Goal: Task Accomplishment & Management: Complete application form

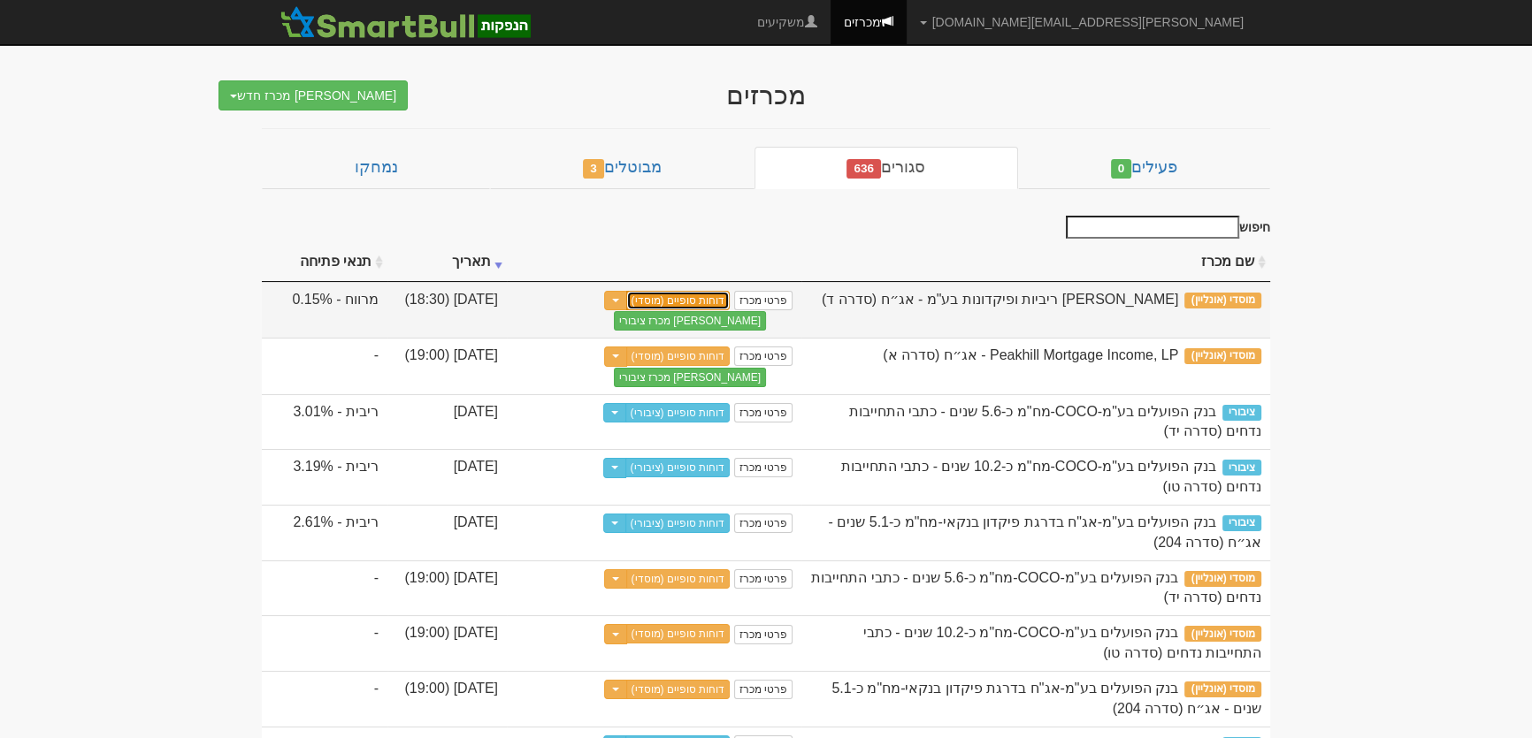
click at [691, 294] on link "דוחות סופיים (מוסדי)" at bounding box center [678, 300] width 104 height 19
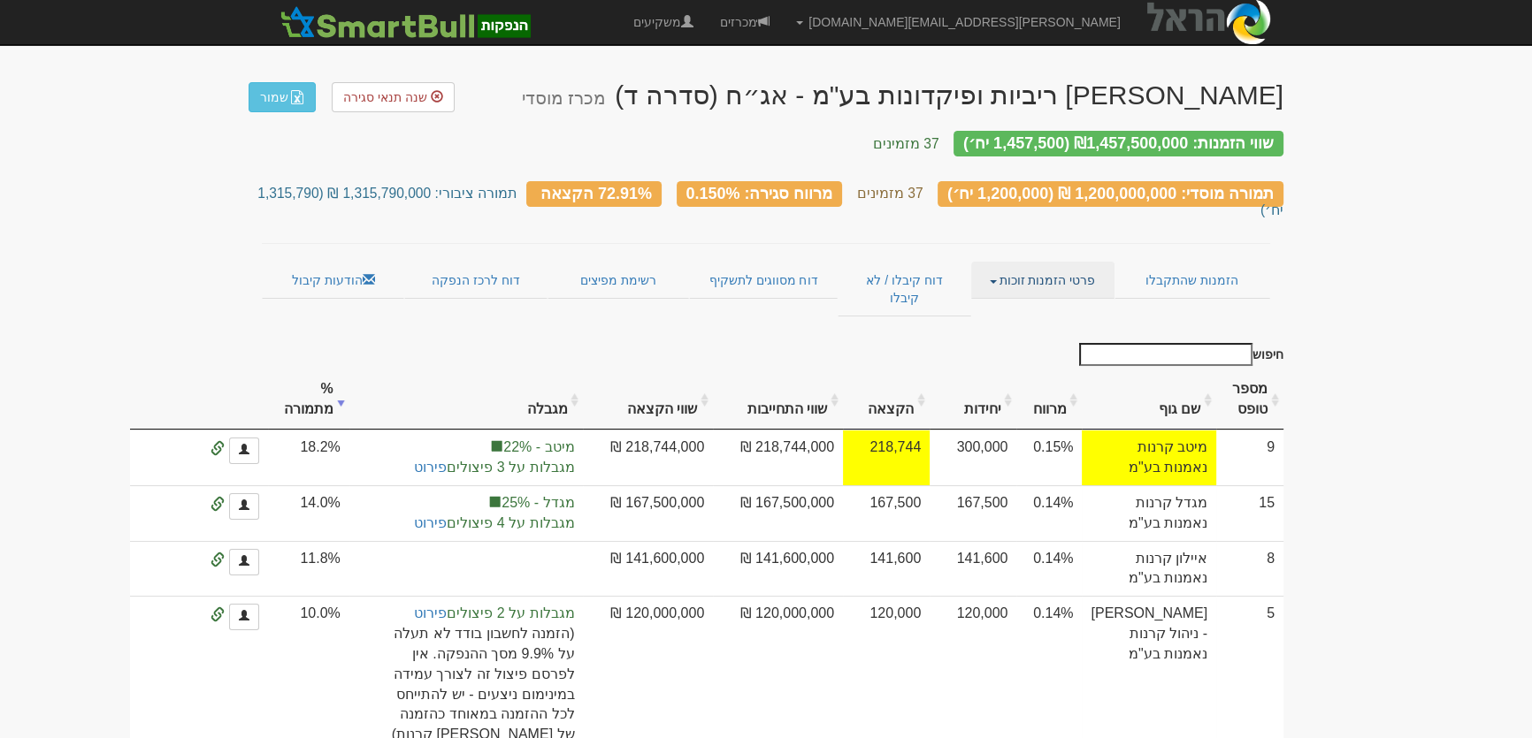
click at [1027, 262] on link "פרטי הזמנות זוכות" at bounding box center [1042, 280] width 142 height 37
click at [1026, 303] on link "אנשי קשר וחשבונות" at bounding box center [1044, 314] width 140 height 23
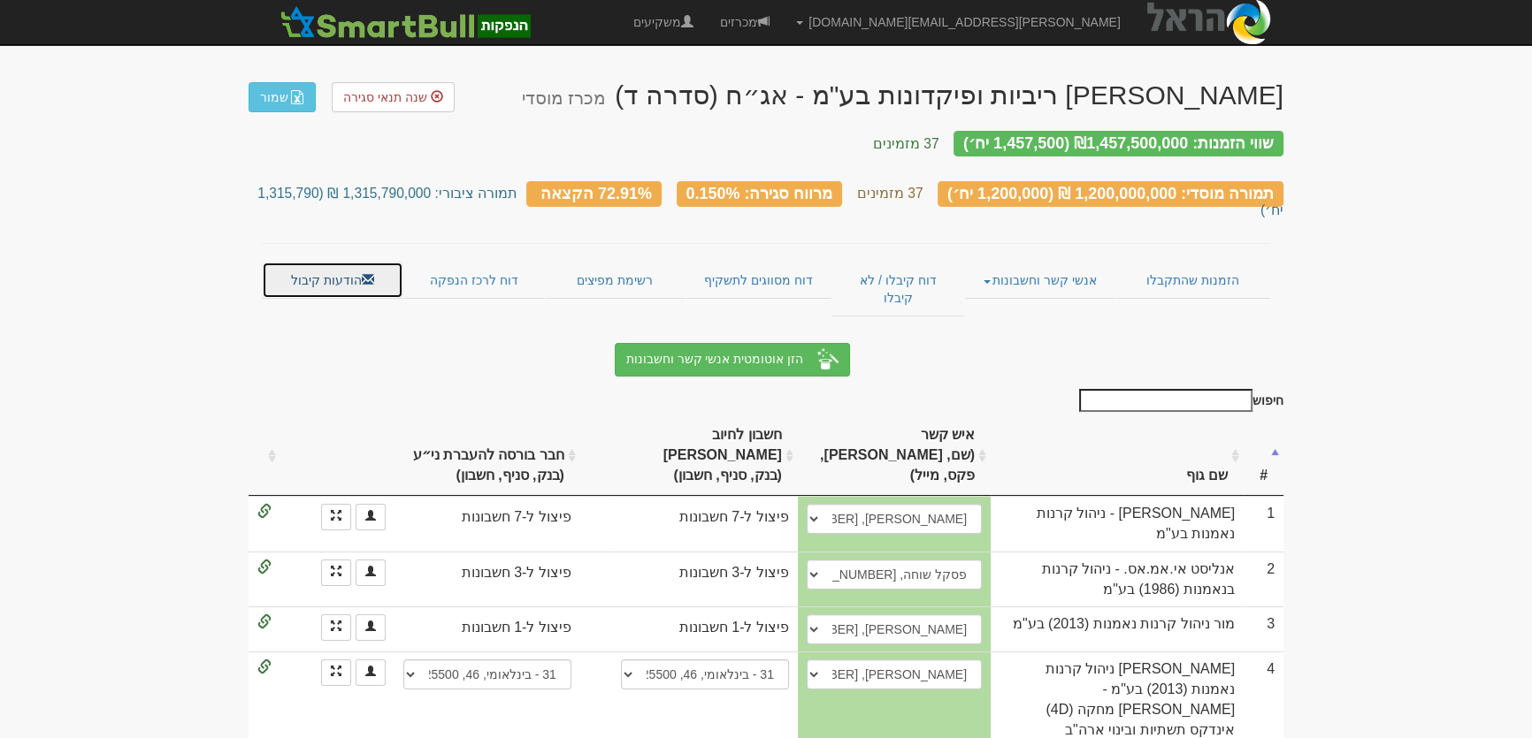
click at [333, 262] on link "הודעות קיבול" at bounding box center [333, 280] width 142 height 37
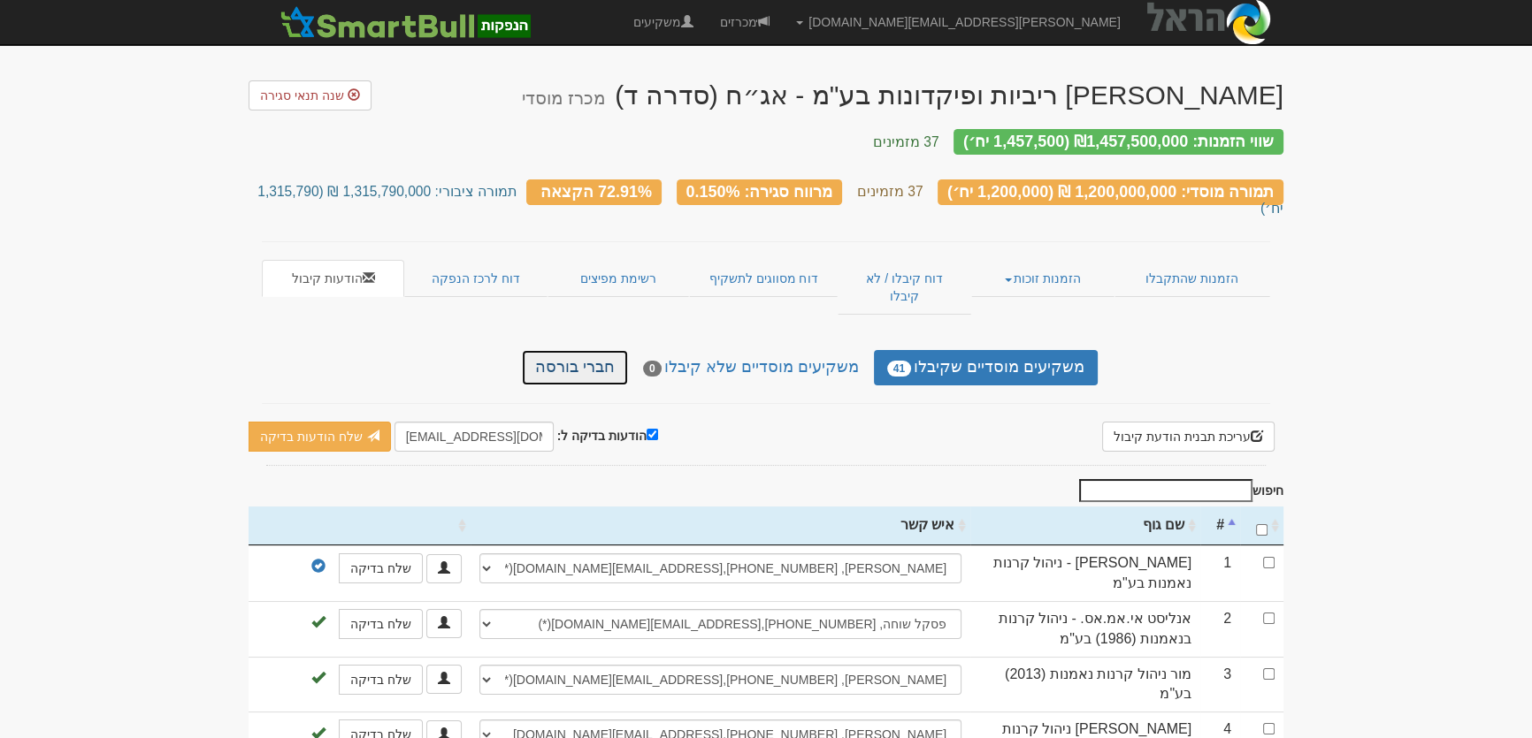
click at [566, 350] on link "חברי בורסה" at bounding box center [575, 367] width 106 height 35
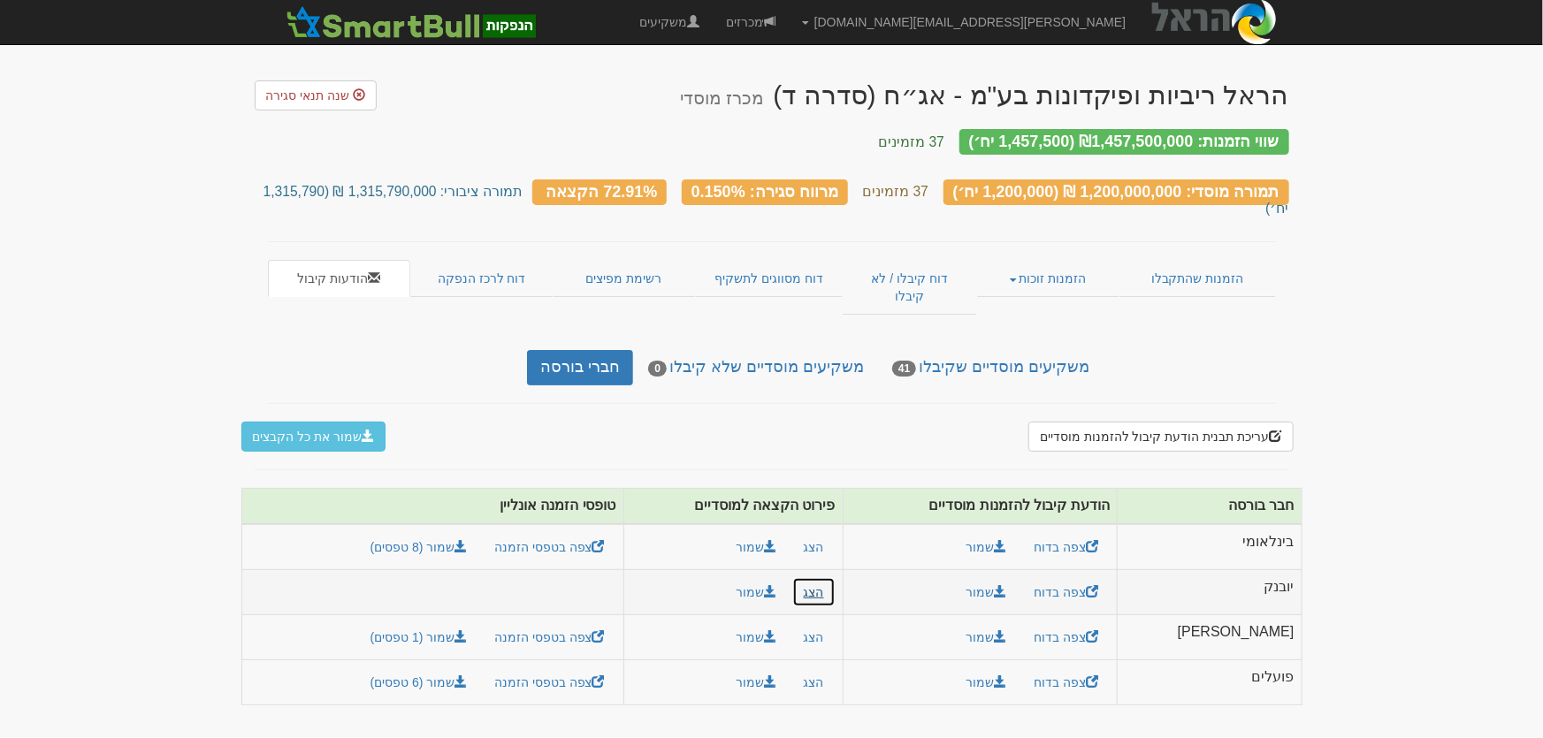
click at [836, 578] on button "הצג" at bounding box center [813, 593] width 43 height 30
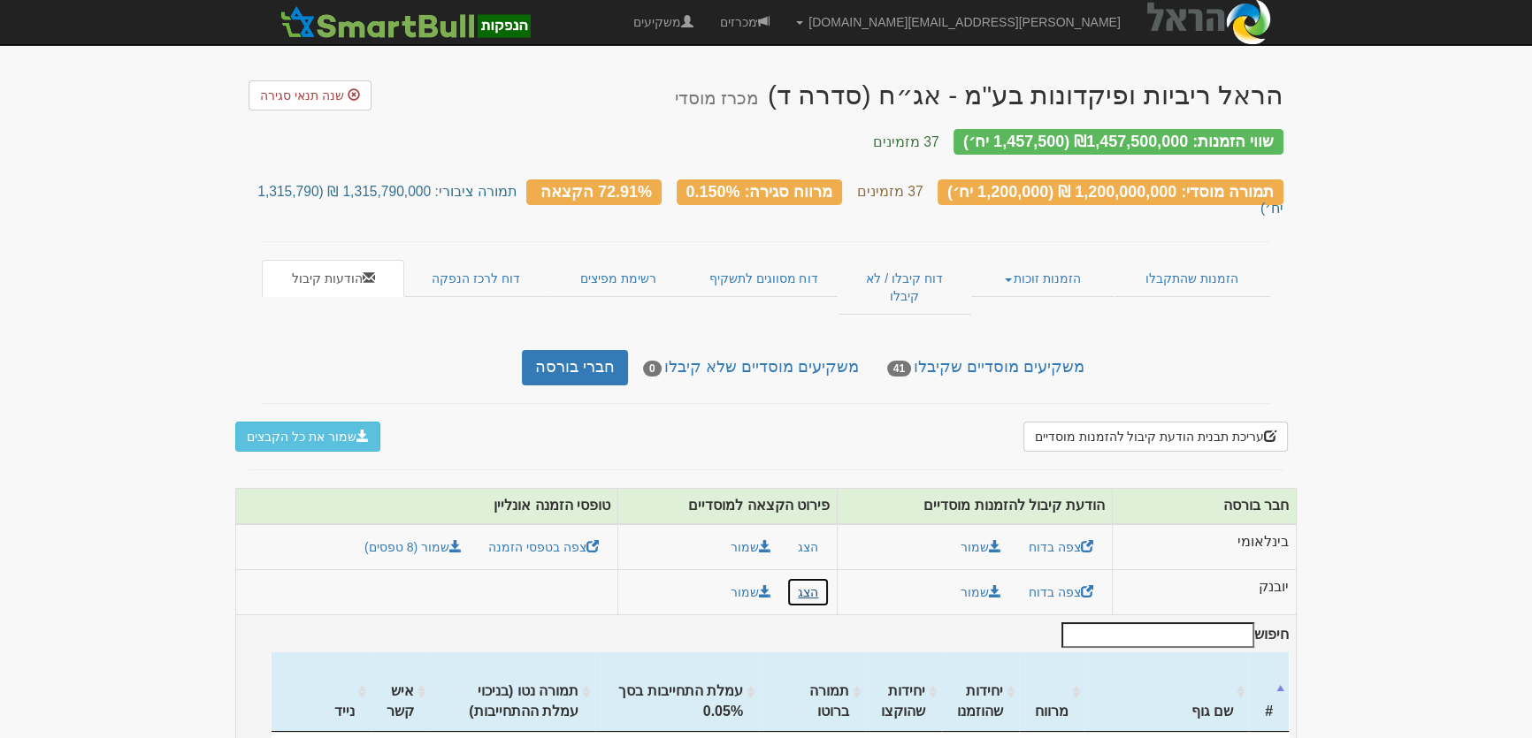
scroll to position [402, 0]
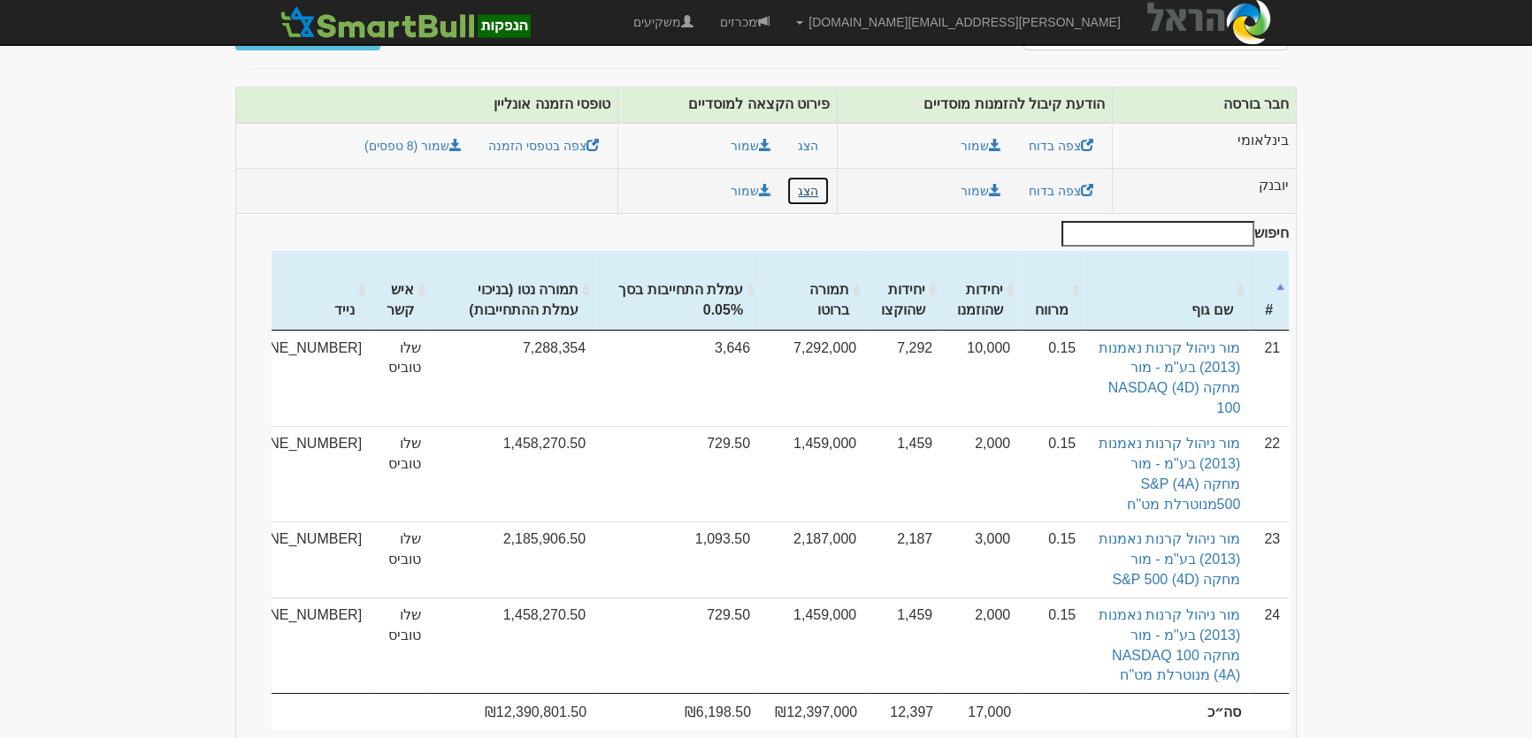
click at [830, 176] on button "הצג" at bounding box center [807, 191] width 43 height 30
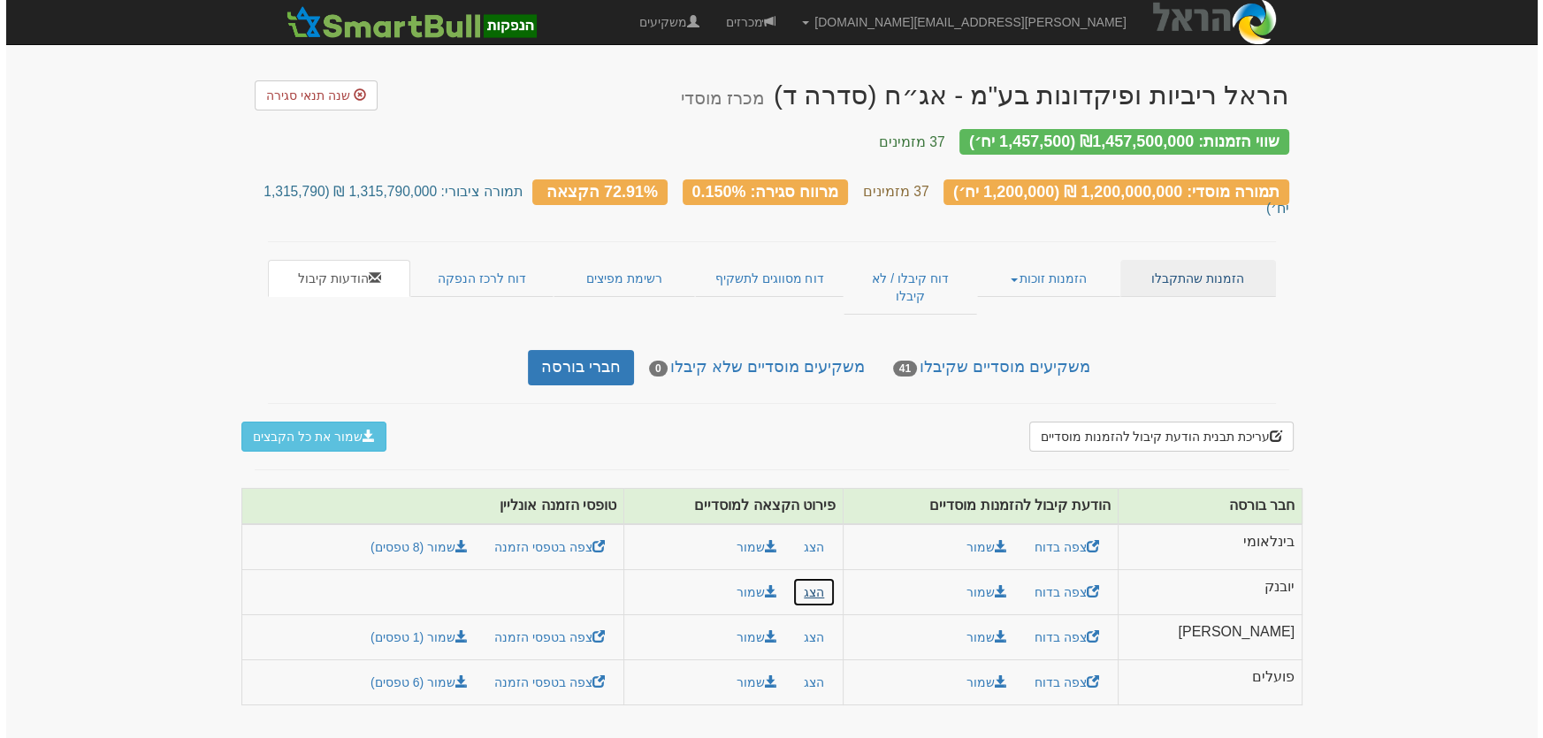
scroll to position [0, 0]
click at [1058, 260] on link "הזמנות זוכות" at bounding box center [1048, 278] width 142 height 37
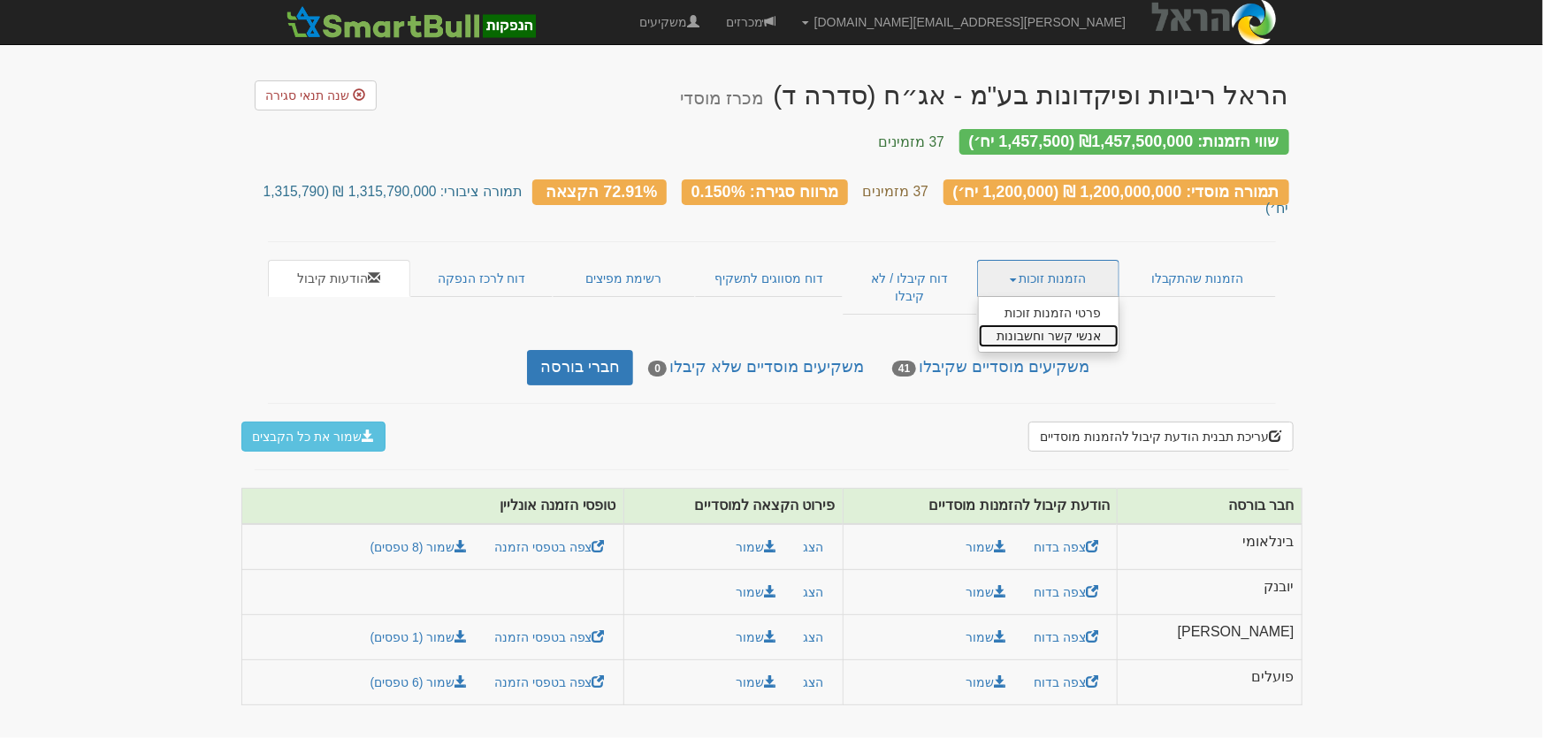
click at [1083, 325] on link "אנשי קשר וחשבונות" at bounding box center [1049, 336] width 140 height 23
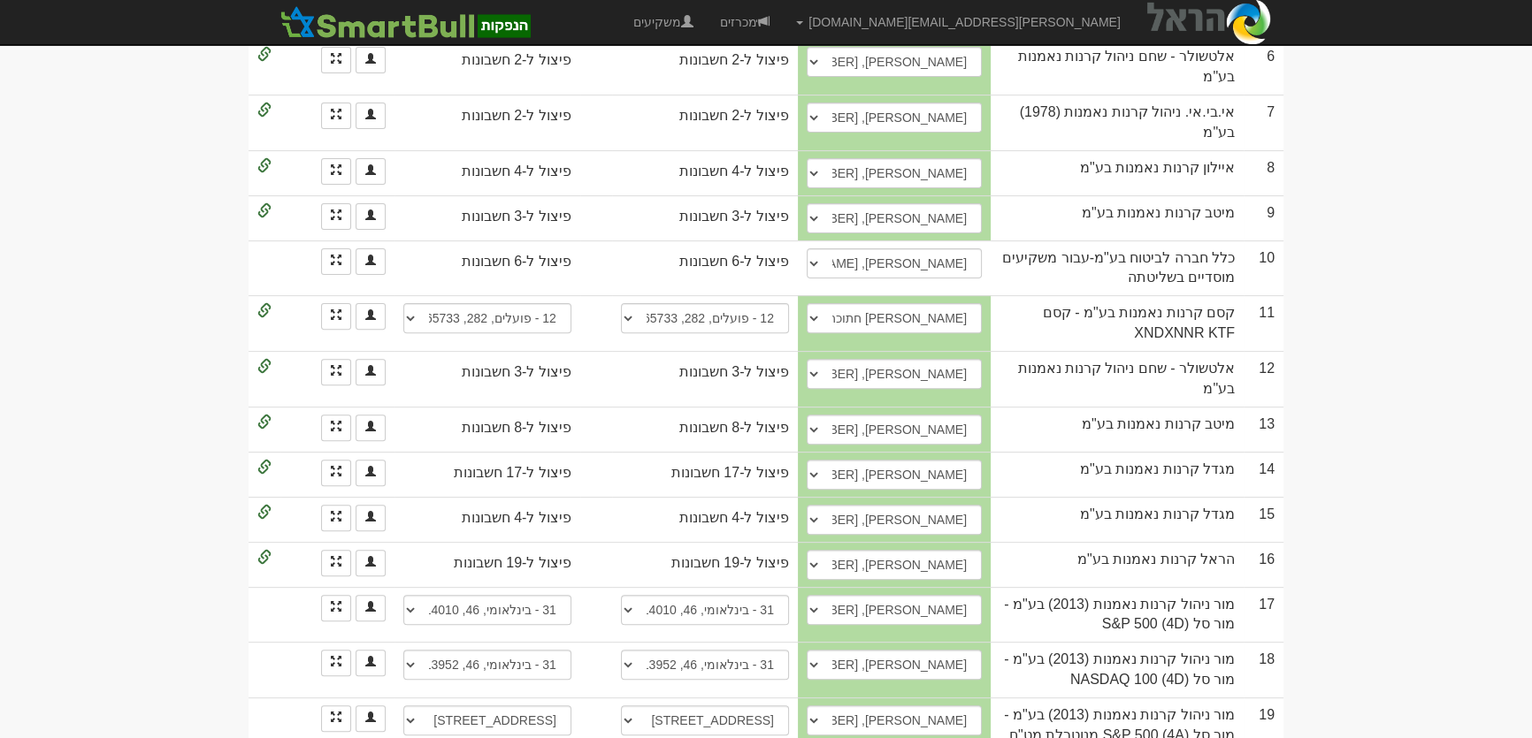
scroll to position [1366, 0]
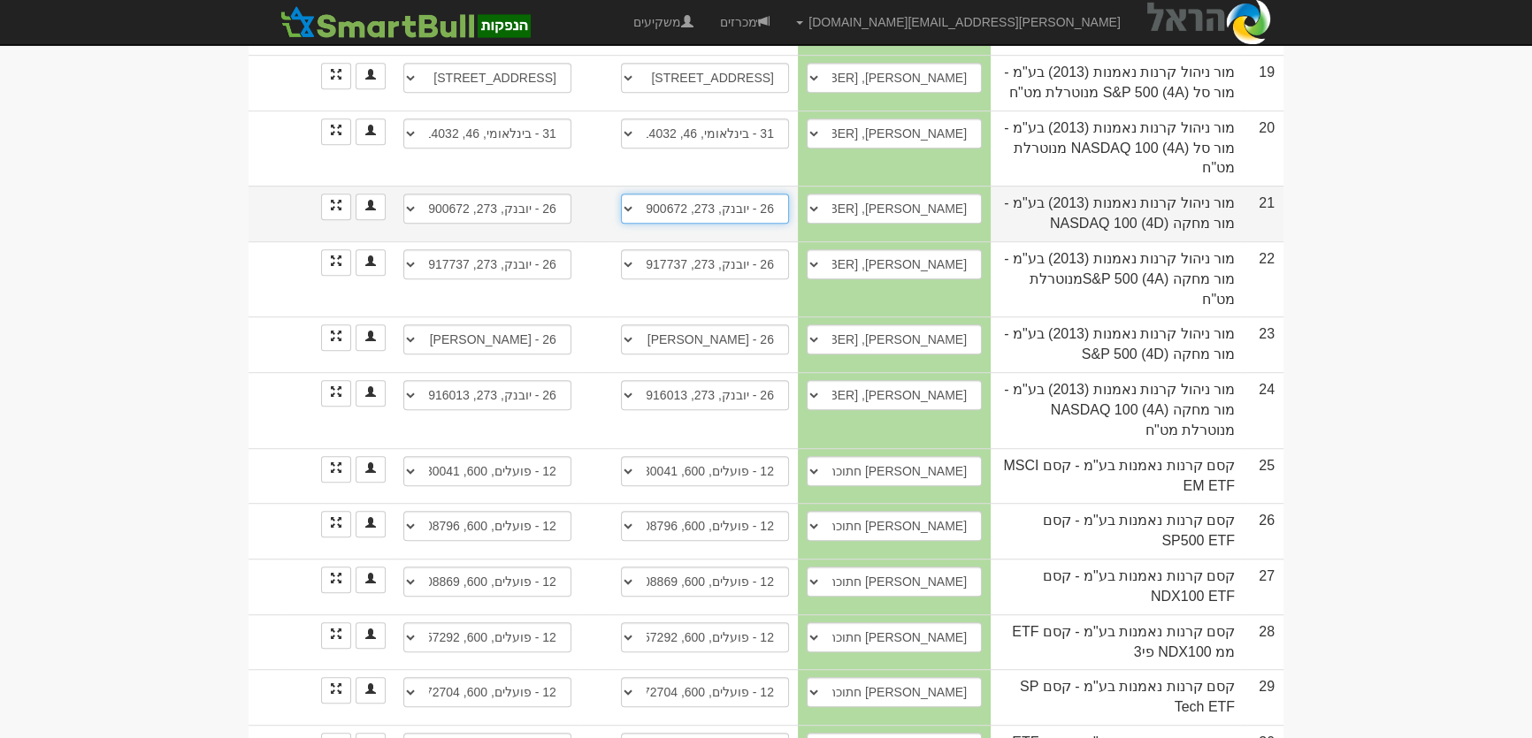
click at [702, 194] on select "26 - יובנק, 273, 900672 חשבון חדש" at bounding box center [705, 209] width 168 height 30
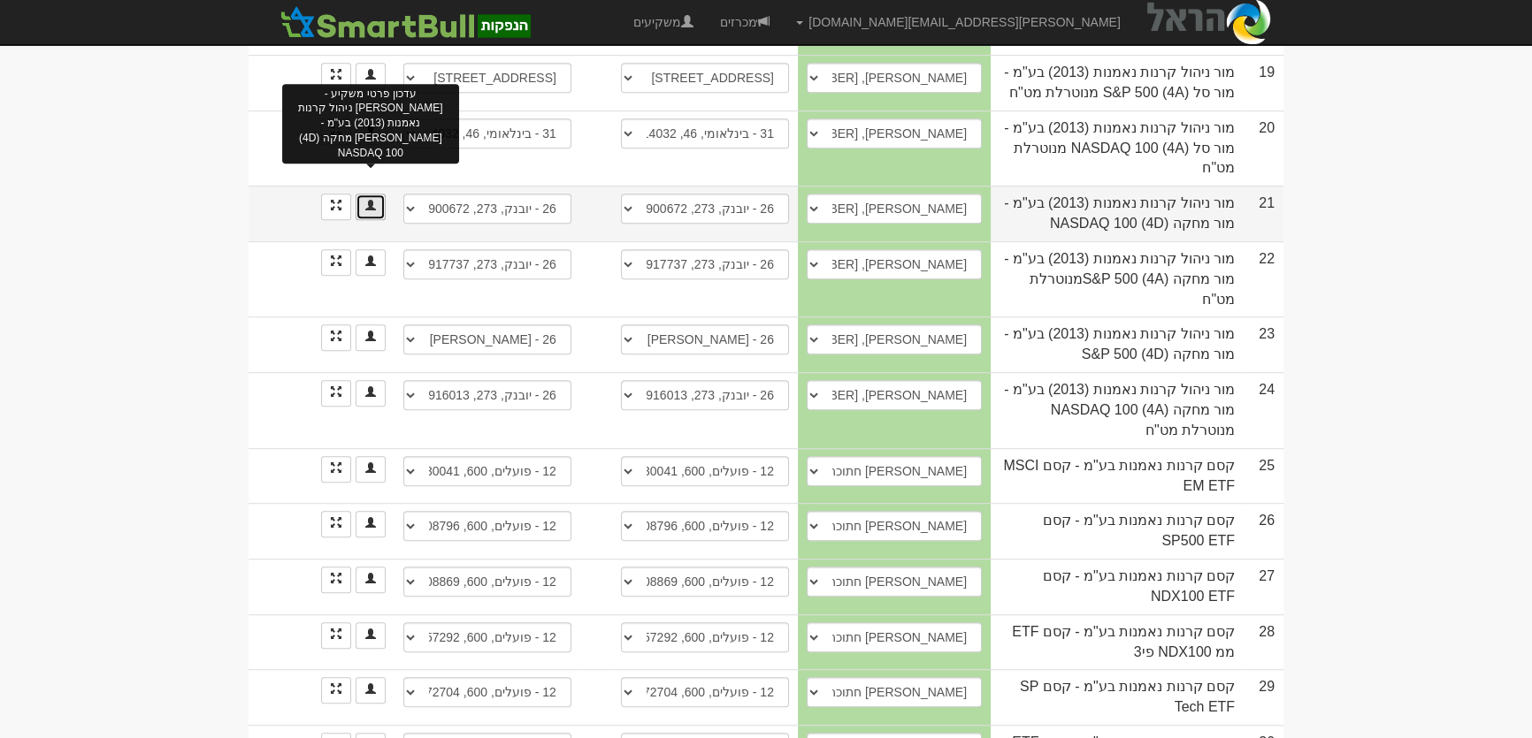
click at [370, 200] on span at bounding box center [370, 205] width 11 height 11
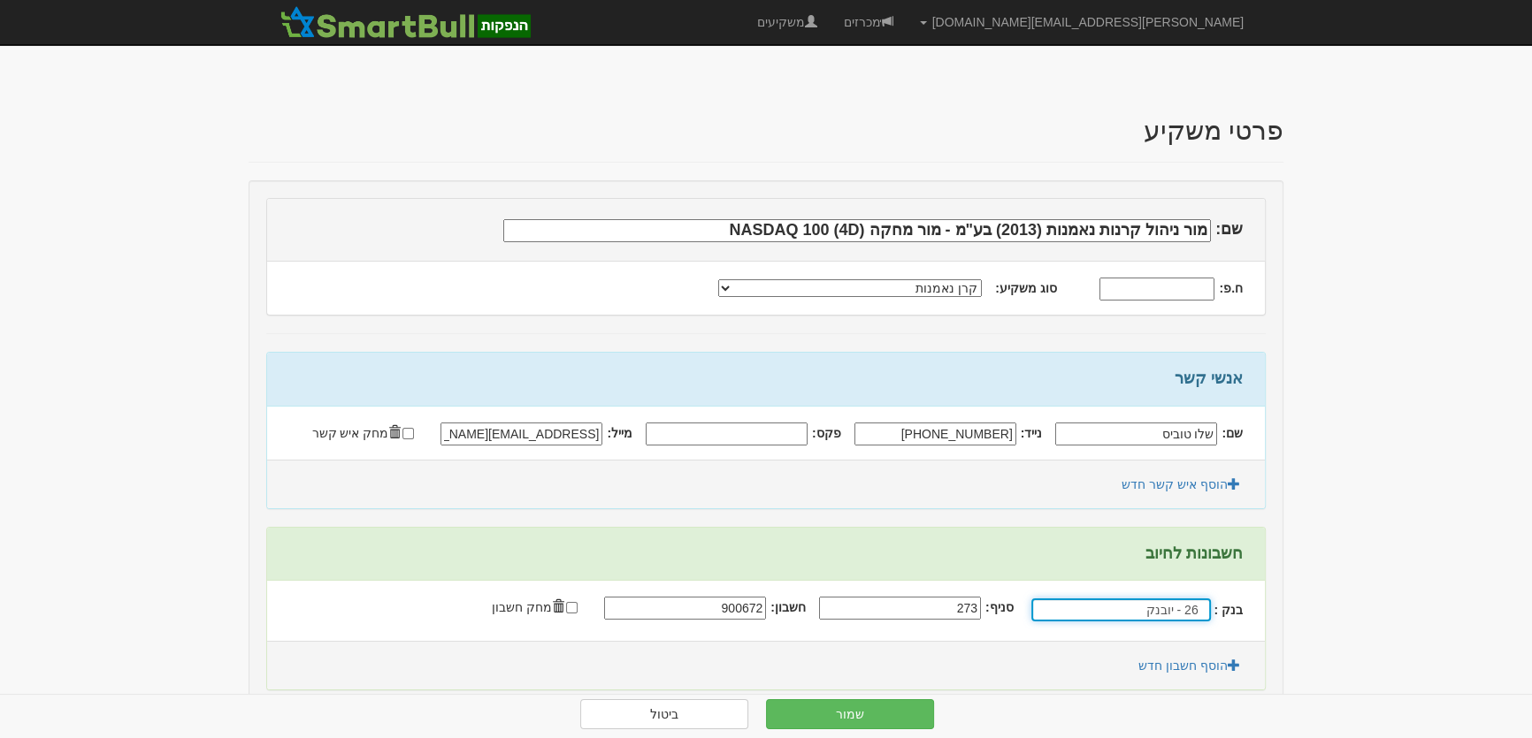
click at [1177, 613] on input "26 - יובנק" at bounding box center [1121, 610] width 180 height 23
click at [1129, 634] on div "בינלאומי ( 31 )" at bounding box center [1106, 641] width 149 height 23
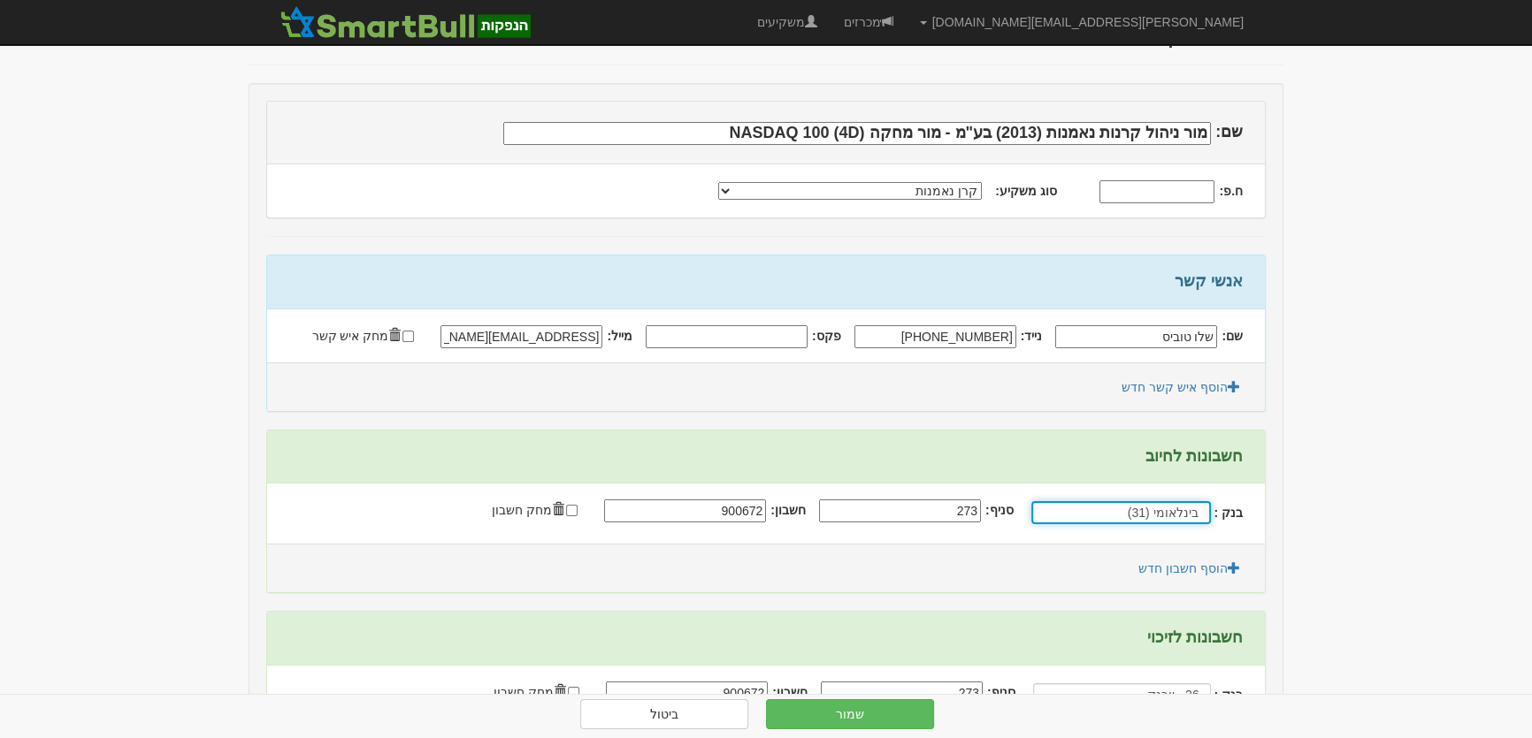
scroll to position [241, 0]
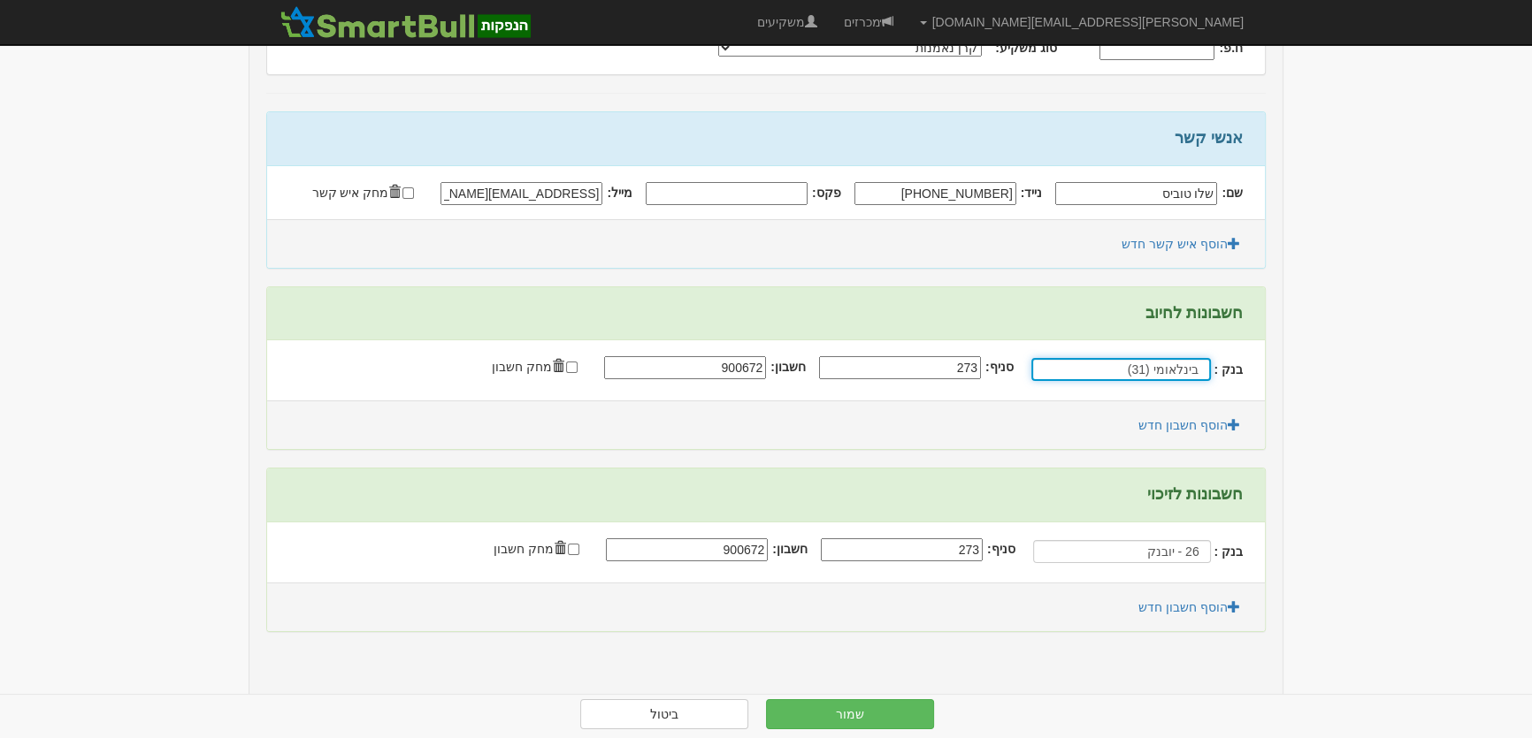
type input "בינלאומי (31)"
click at [1159, 540] on input "26 - יובנק" at bounding box center [1121, 551] width 180 height 23
click at [1160, 540] on input "26 - יובנק" at bounding box center [1121, 551] width 180 height 23
click at [1174, 548] on input "26 - יובנק" at bounding box center [1121, 551] width 180 height 23
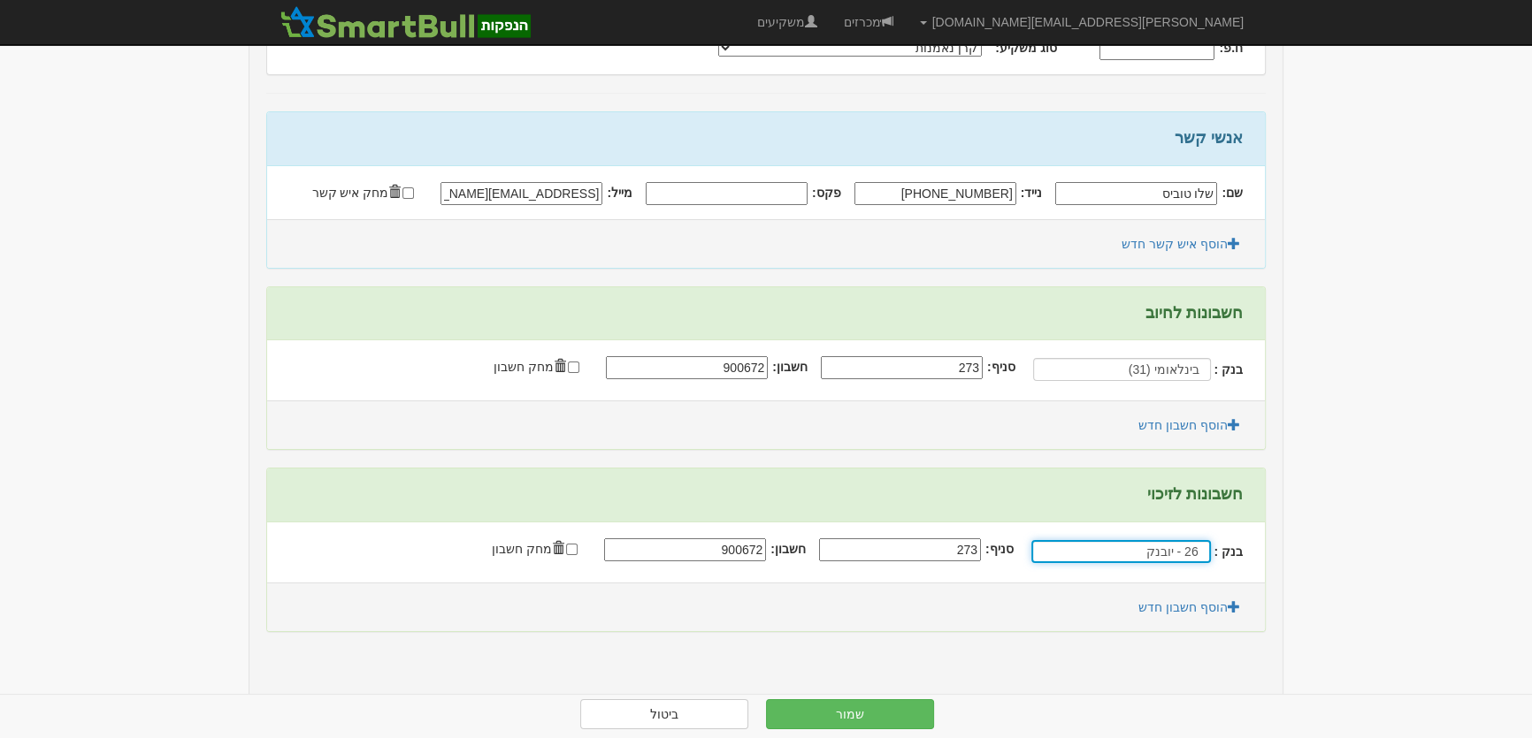
click at [1174, 548] on input "26 - יובנק" at bounding box center [1121, 551] width 180 height 23
click at [1151, 573] on div "בינלאומי ( 31 )" at bounding box center [1106, 582] width 149 height 23
type input "בינלאומי (31)"
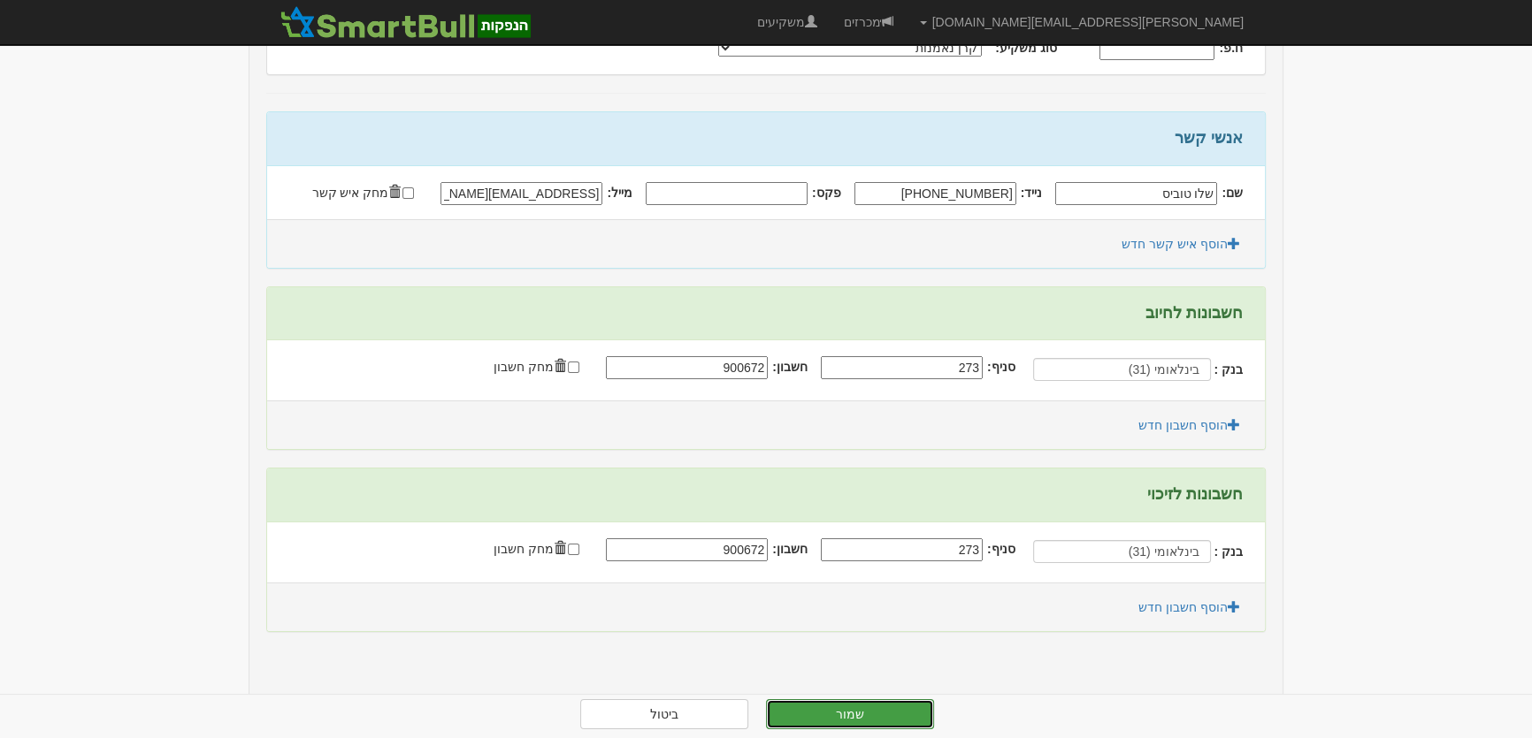
click at [881, 716] on button "שמור" at bounding box center [850, 715] width 168 height 30
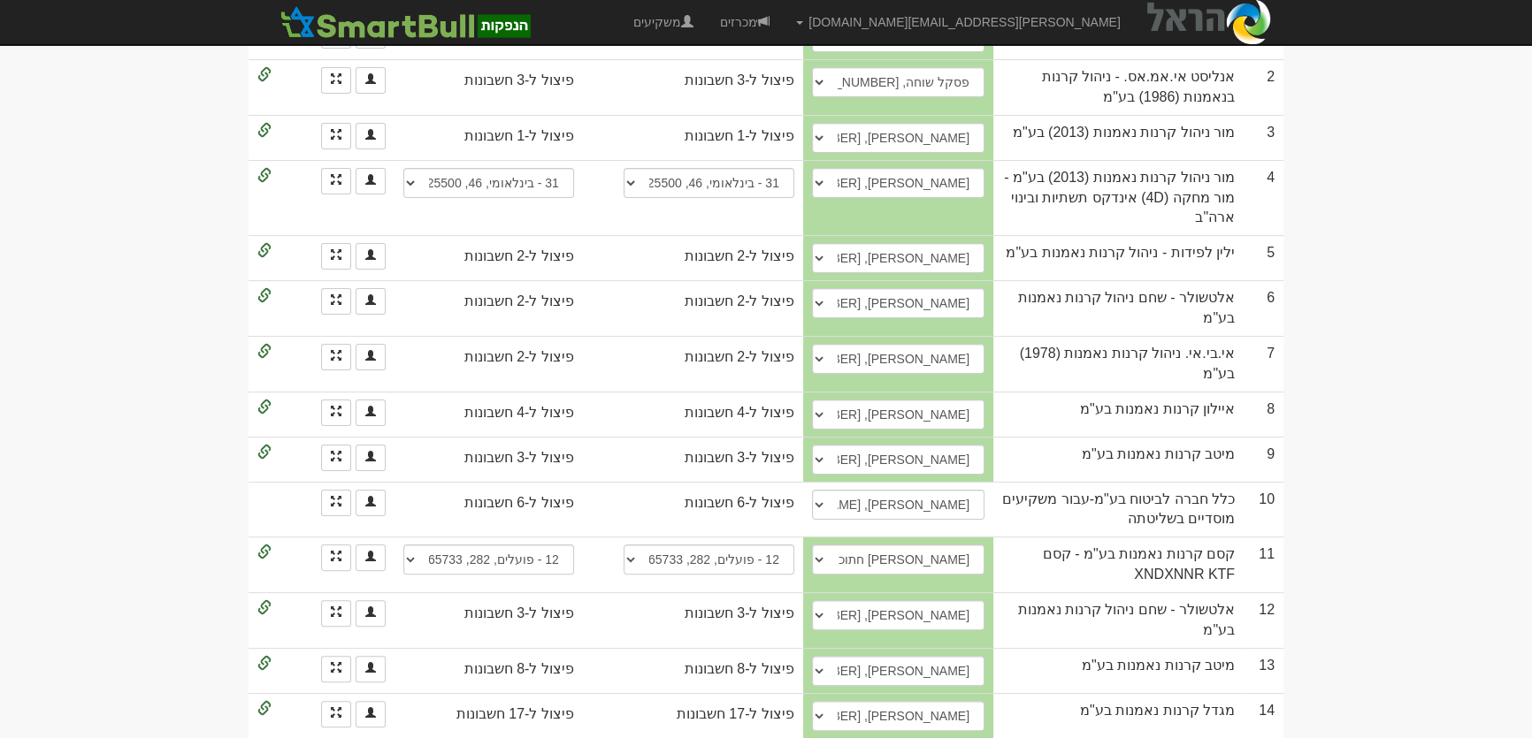
scroll to position [884, 0]
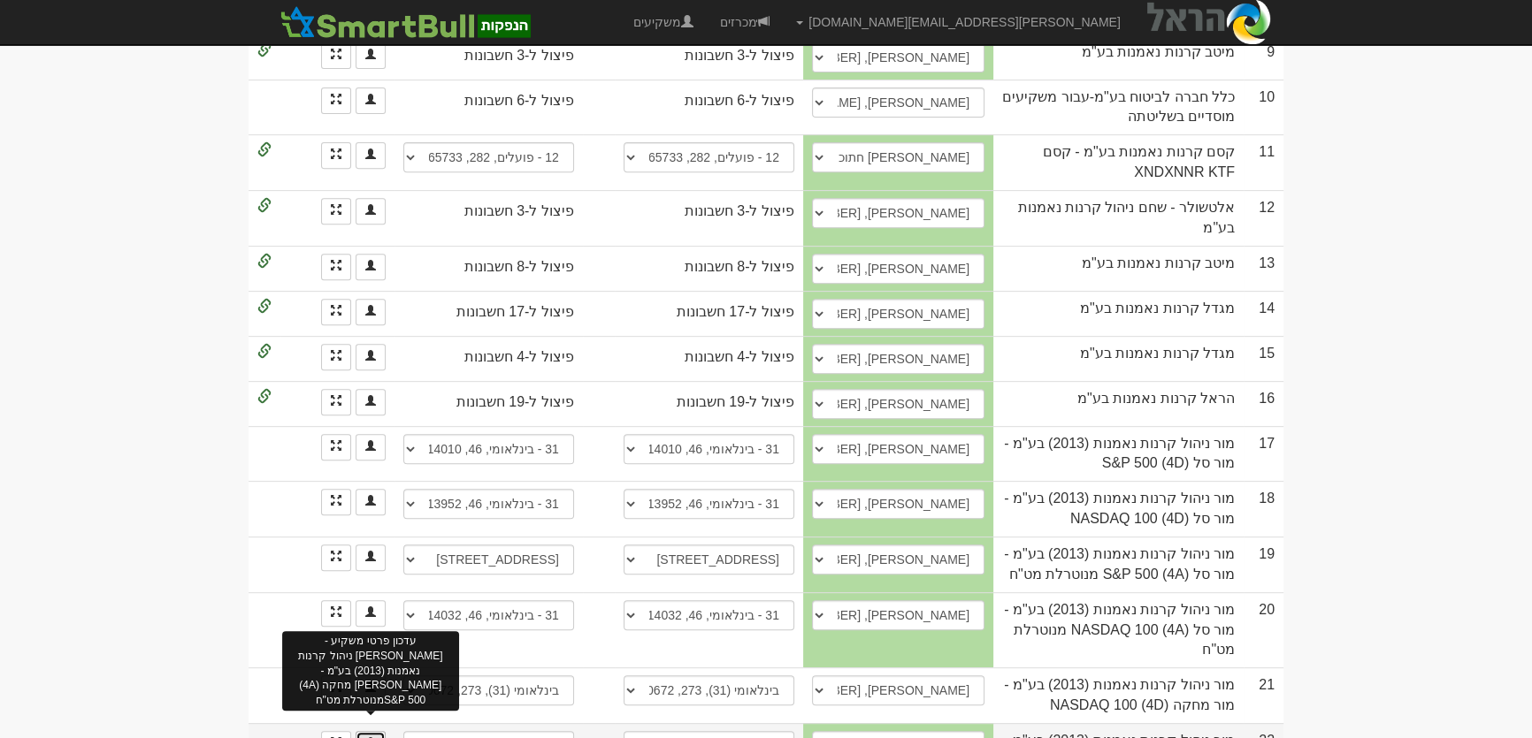
click at [376, 731] on link at bounding box center [371, 744] width 30 height 27
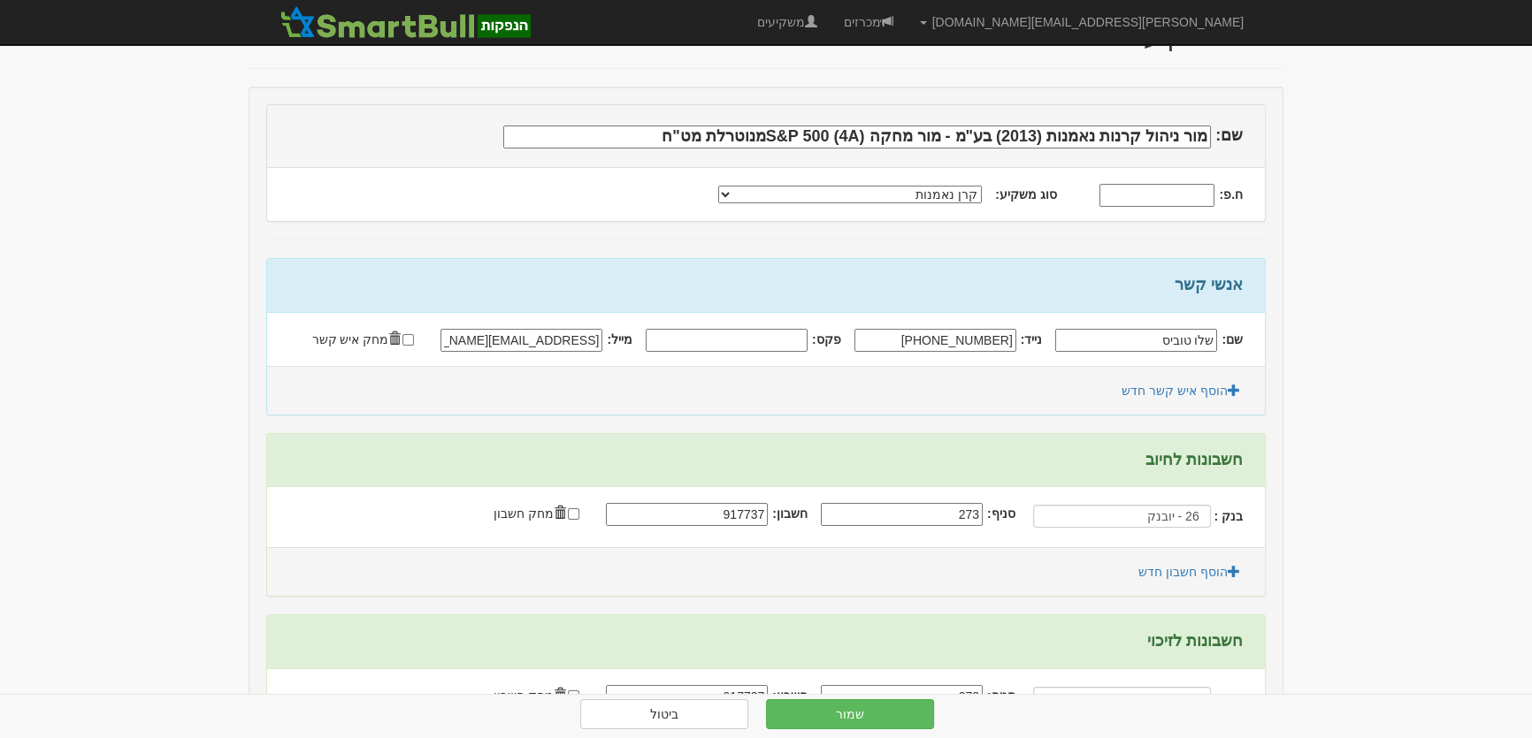
scroll to position [250, 0]
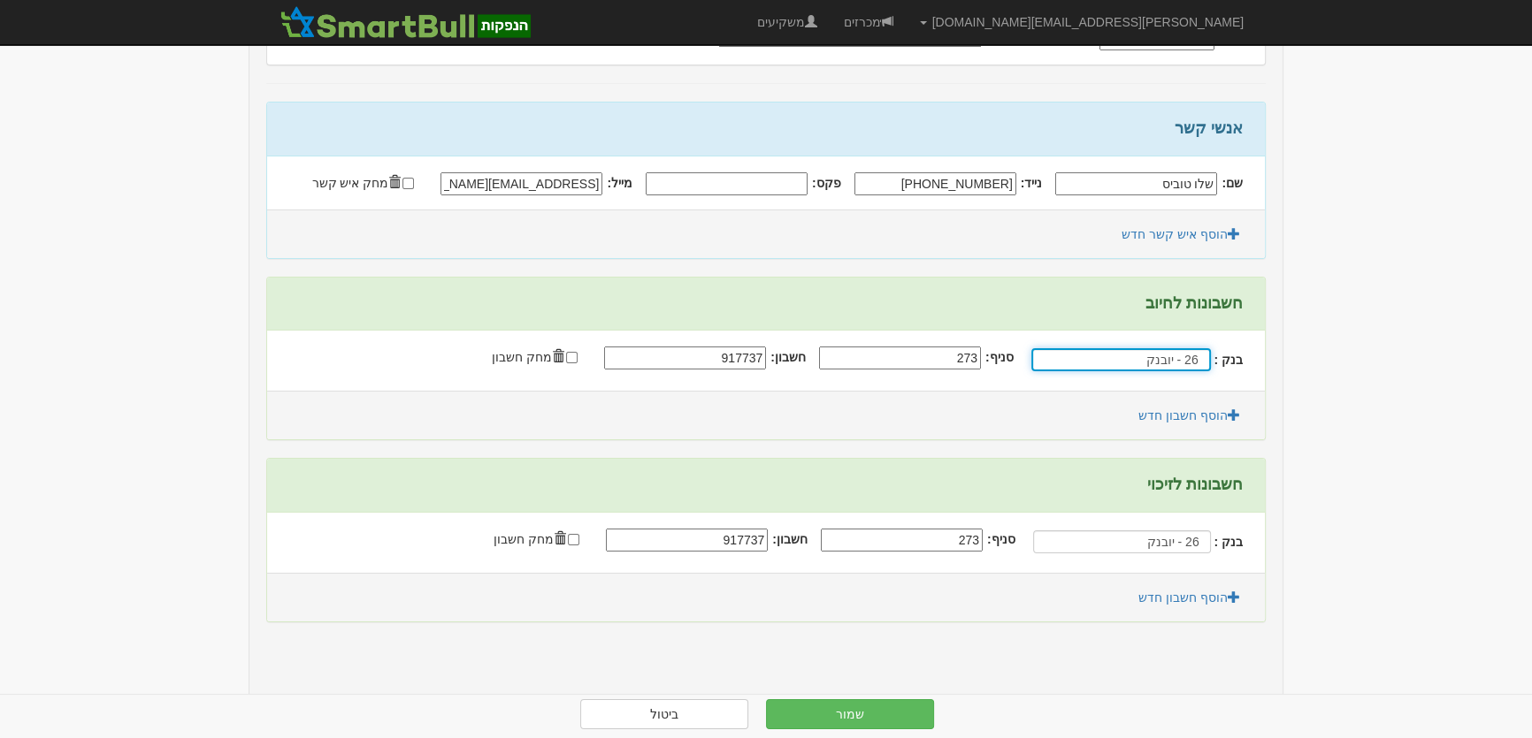
click at [1170, 365] on input "26 - יובנק" at bounding box center [1121, 359] width 180 height 23
click at [1157, 380] on div "בינלאומי ( 31 )" at bounding box center [1106, 390] width 149 height 23
type input "בינלאומי (31)"
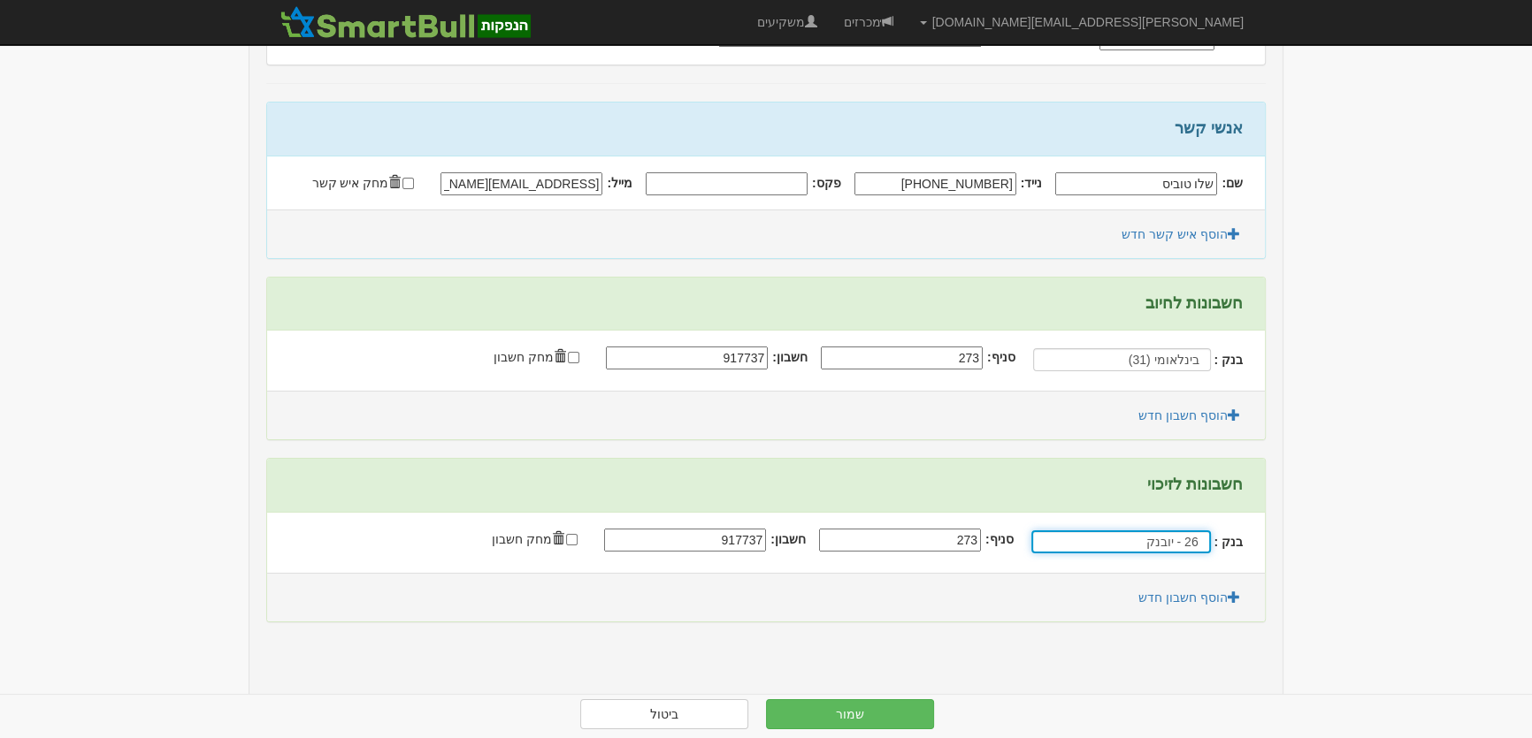
click at [1187, 539] on input "26 - יובנק" at bounding box center [1121, 542] width 180 height 23
click at [1138, 568] on div "בינלאומי ( 31 )" at bounding box center [1106, 573] width 149 height 23
type input "בינלאומי (31)"
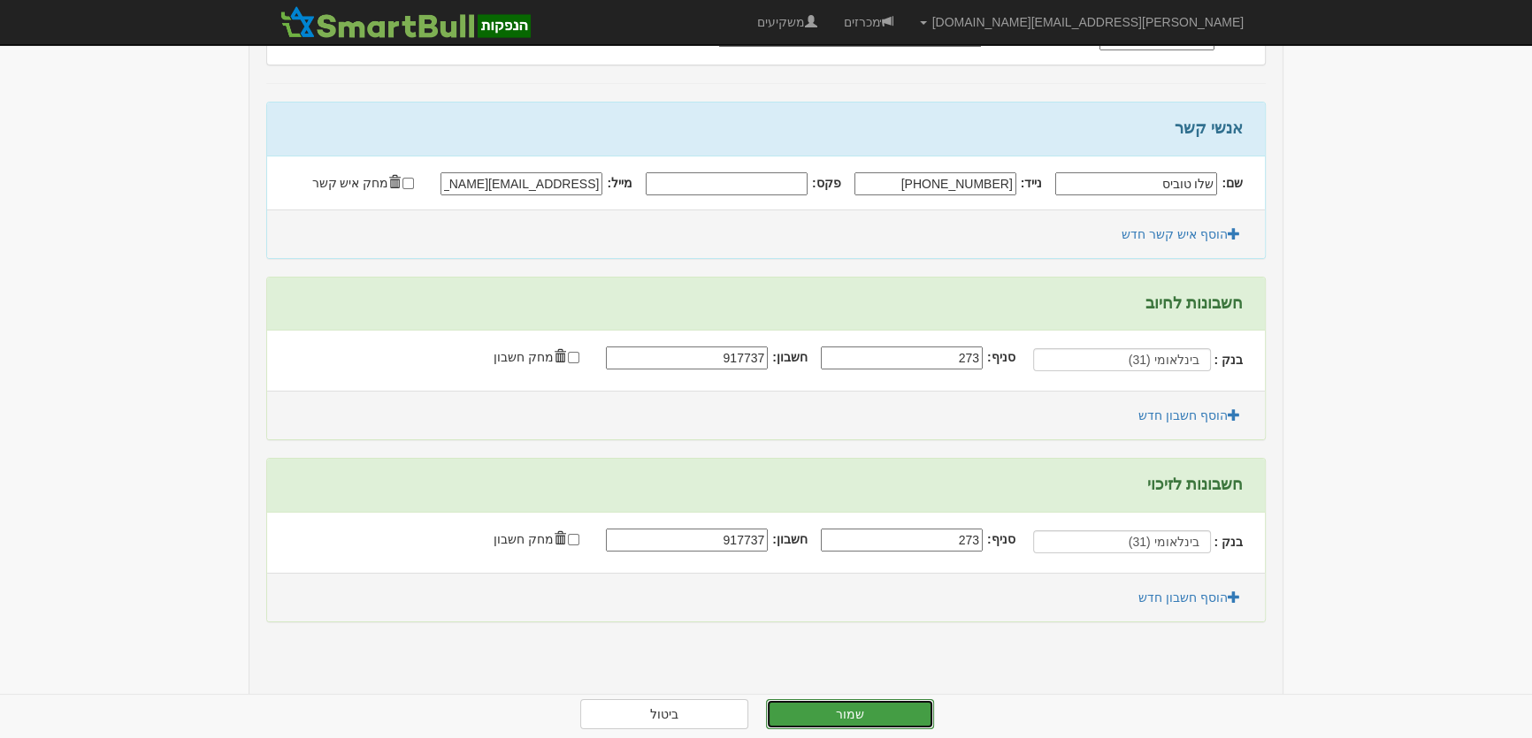
click at [839, 717] on button "שמור" at bounding box center [850, 715] width 168 height 30
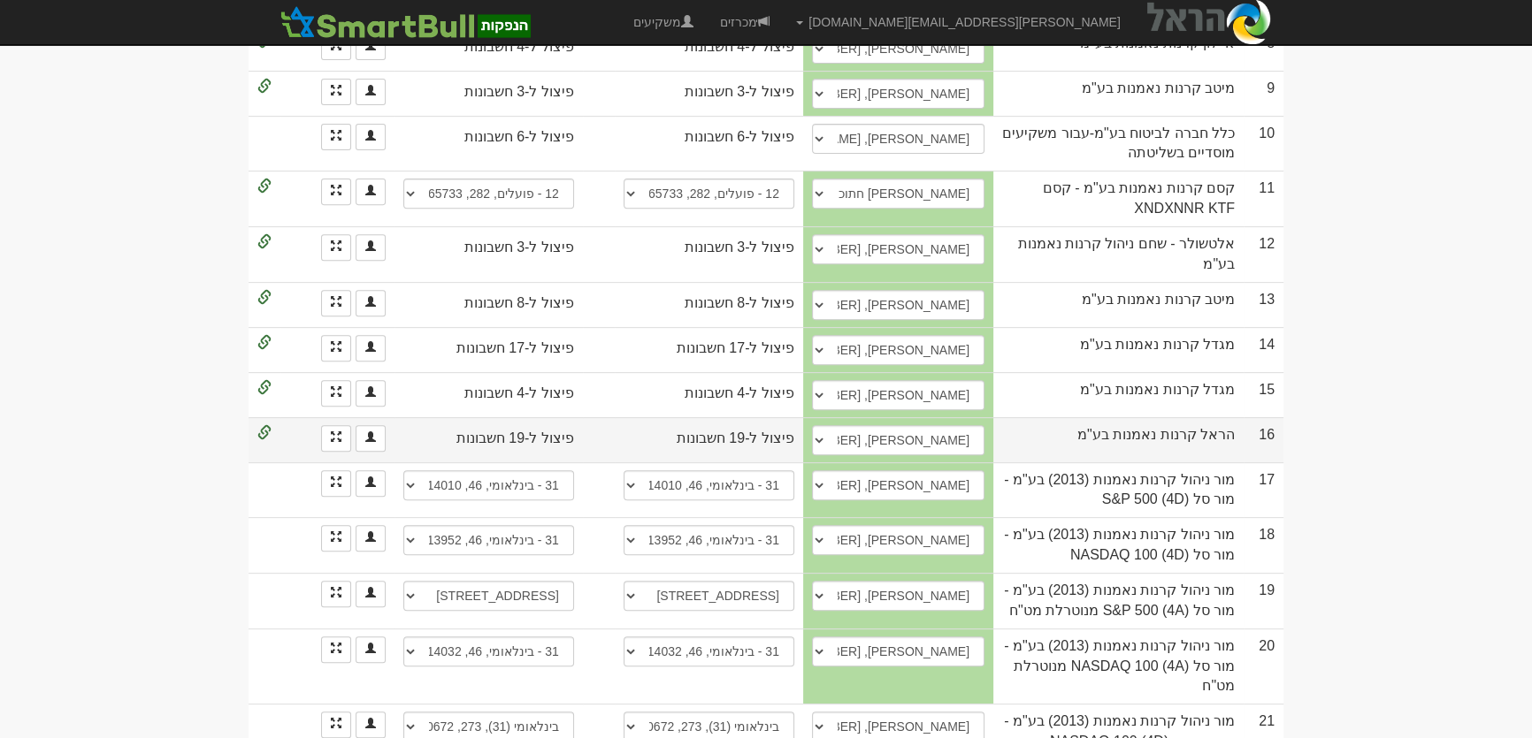
scroll to position [1044, 0]
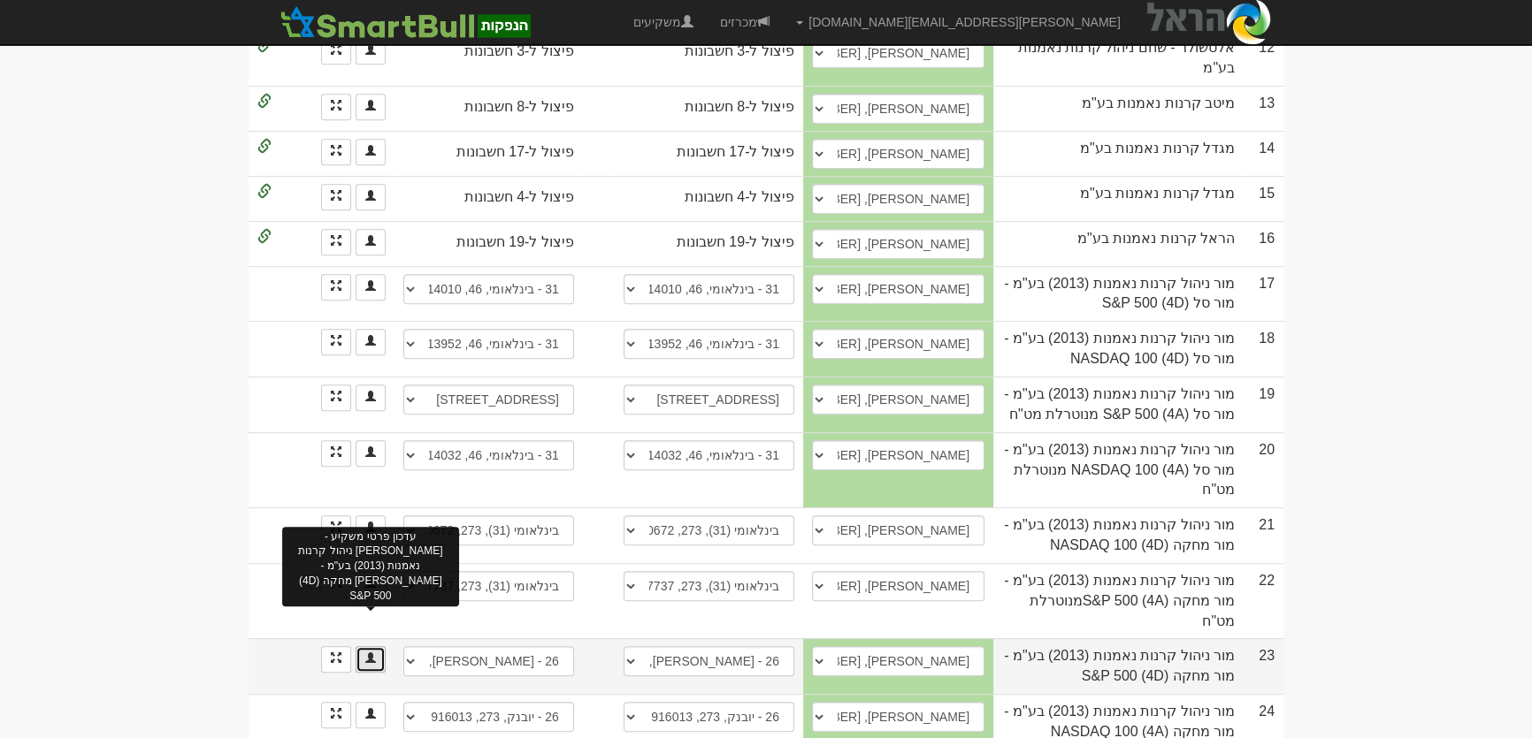
click at [370, 653] on span at bounding box center [370, 658] width 11 height 11
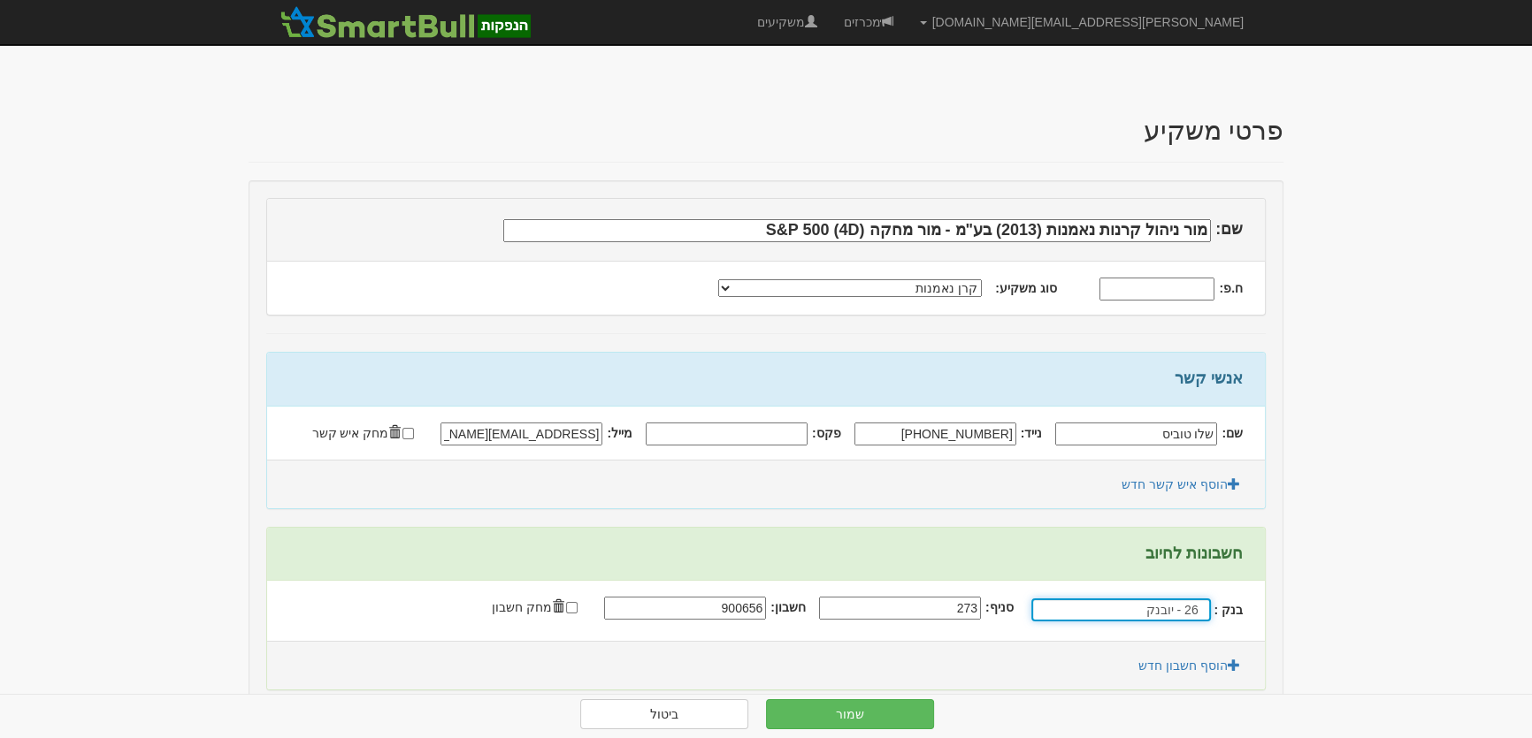
click at [1193, 616] on input "26 - יובנק" at bounding box center [1121, 610] width 180 height 23
click at [1147, 633] on div "בינלאומי ( 31 )" at bounding box center [1106, 641] width 149 height 23
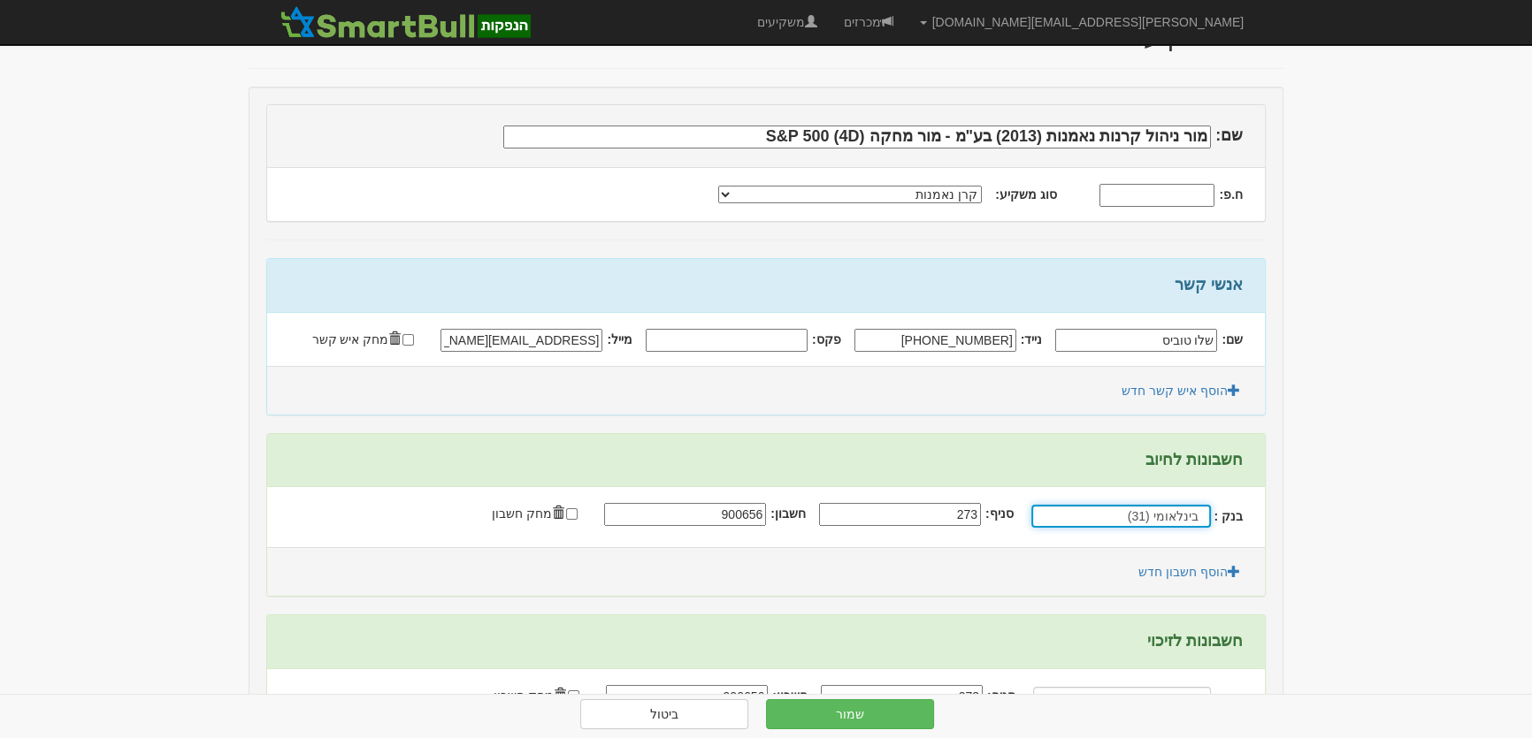
scroll to position [250, 0]
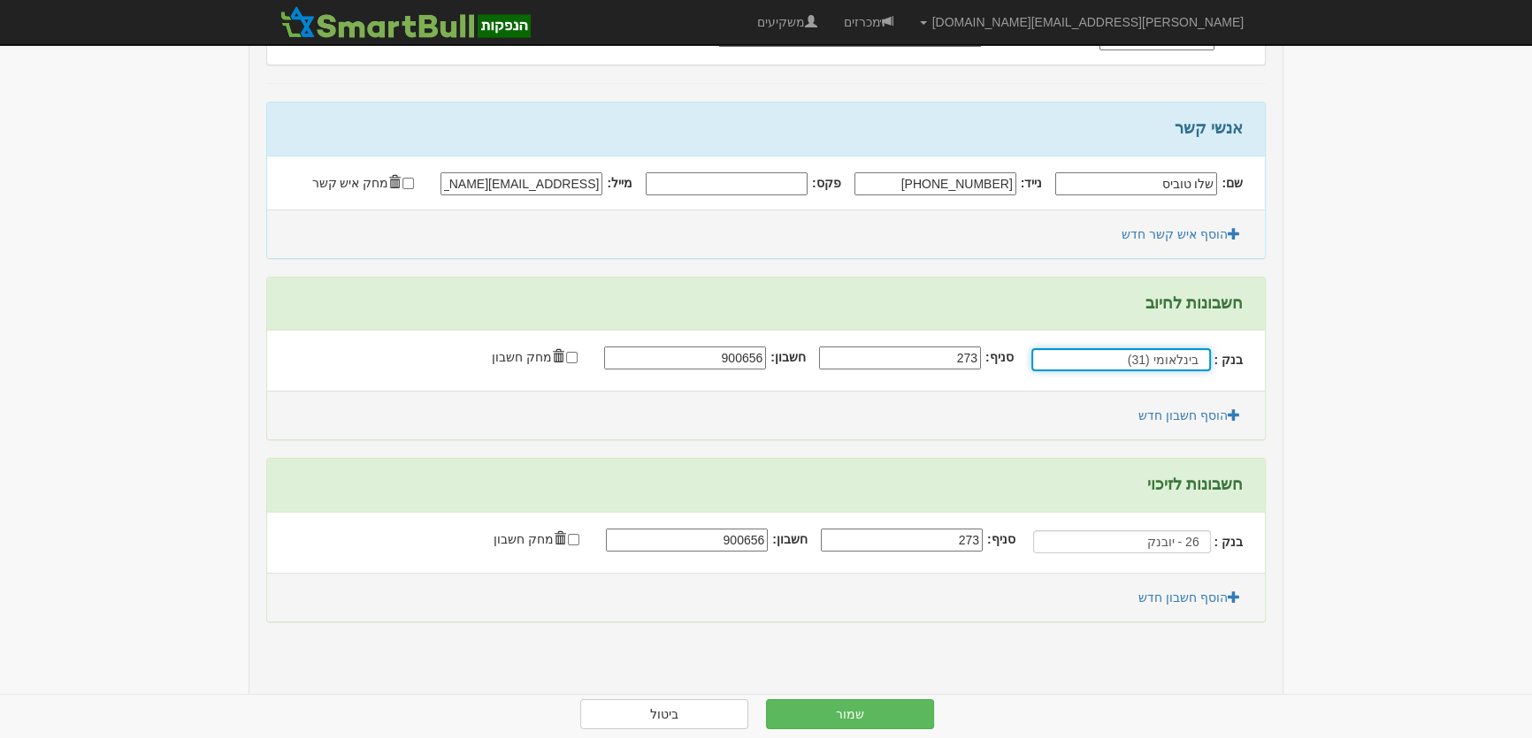
type input "בינלאומי (31)"
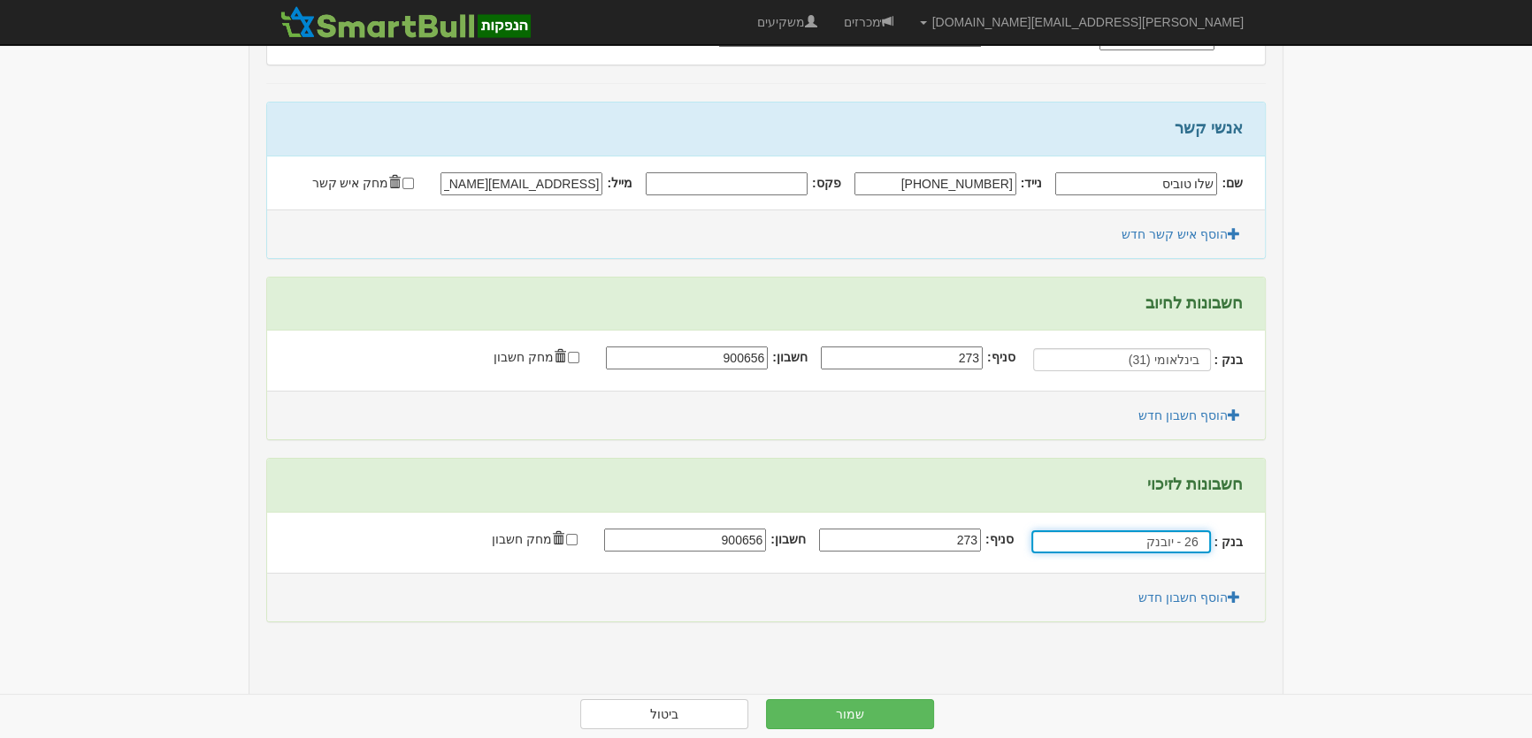
click at [1194, 539] on input "26 - יובנק" at bounding box center [1121, 542] width 180 height 23
click at [1146, 569] on div "בינלאומי ( 31 )" at bounding box center [1106, 573] width 149 height 23
type input "בינלאומי (31)"
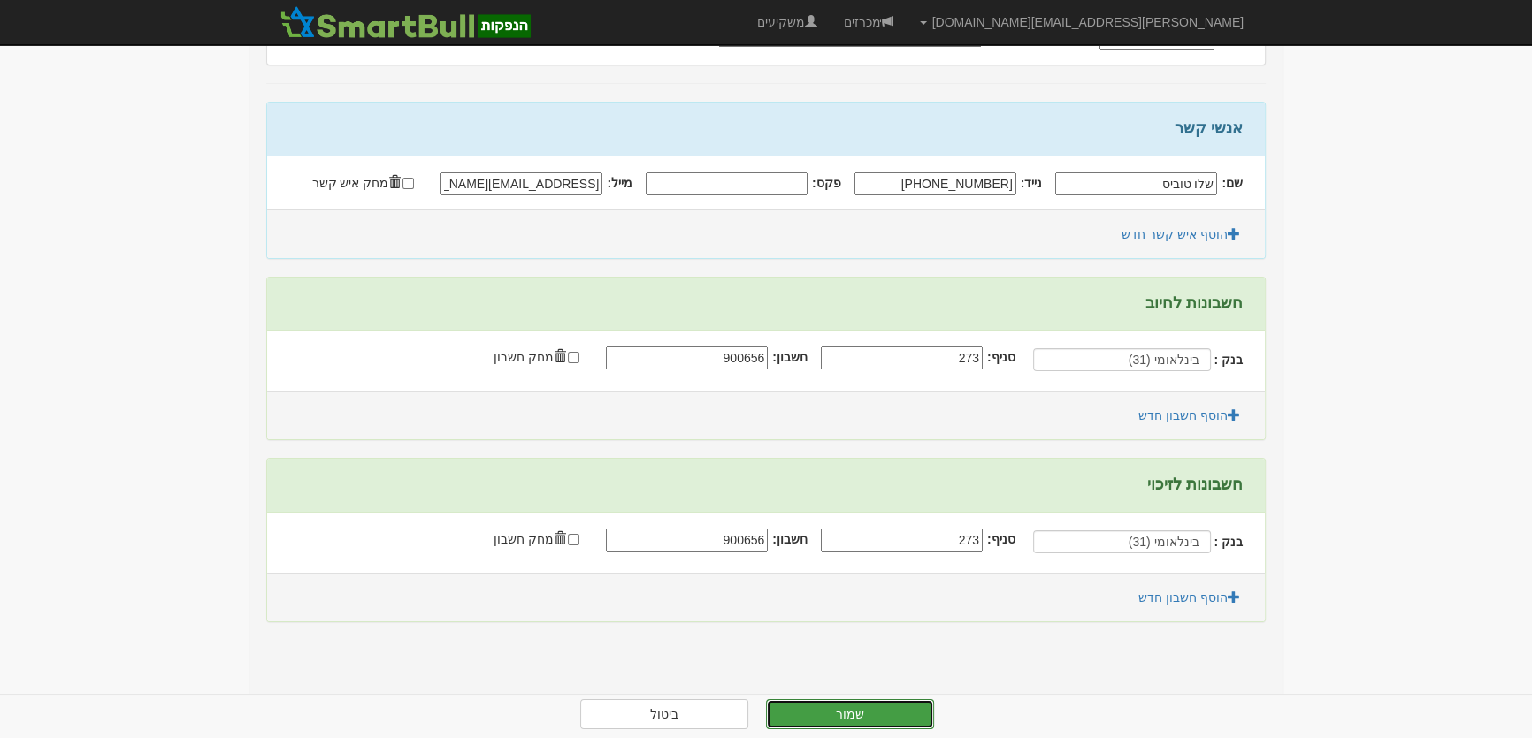
click at [865, 715] on button "שמור" at bounding box center [850, 715] width 168 height 30
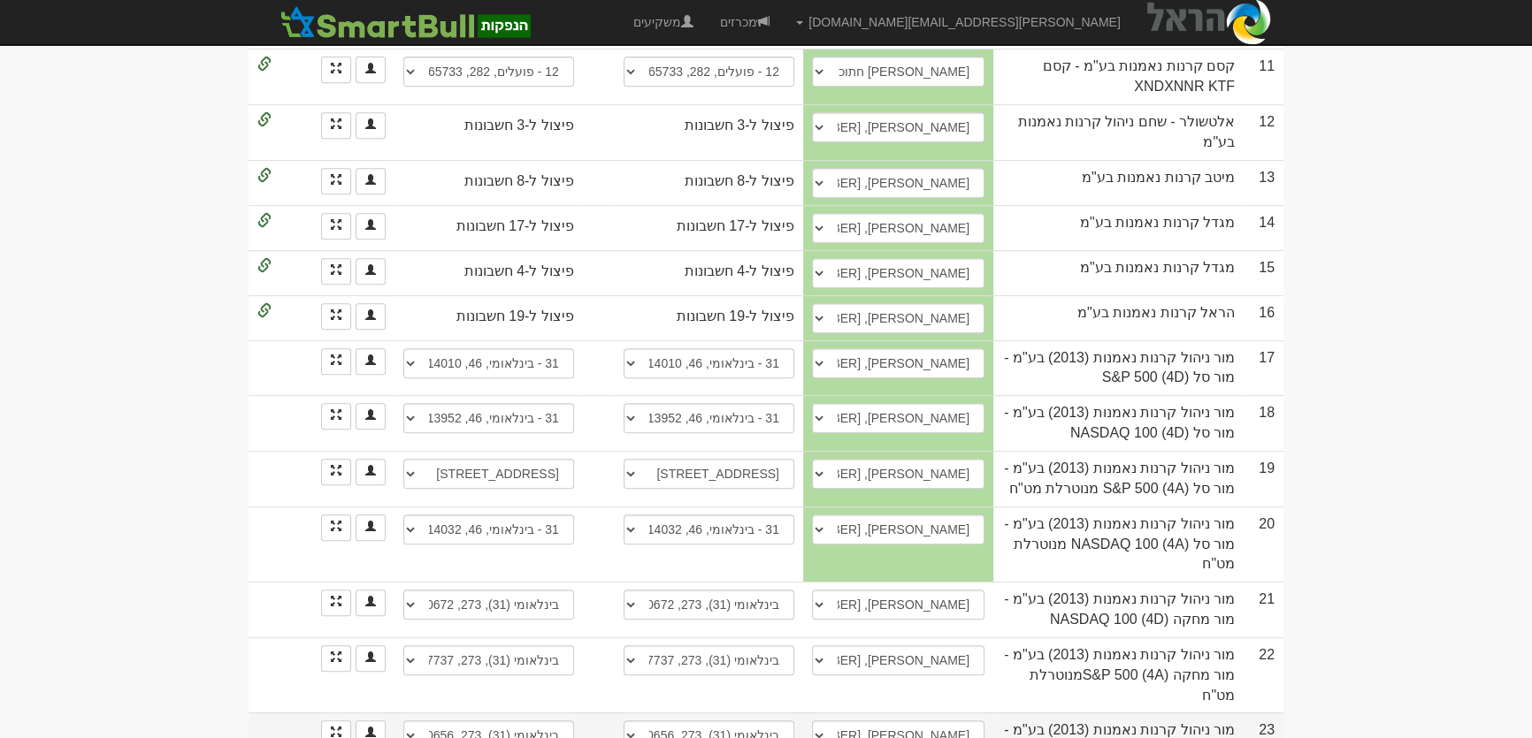
scroll to position [1205, 0]
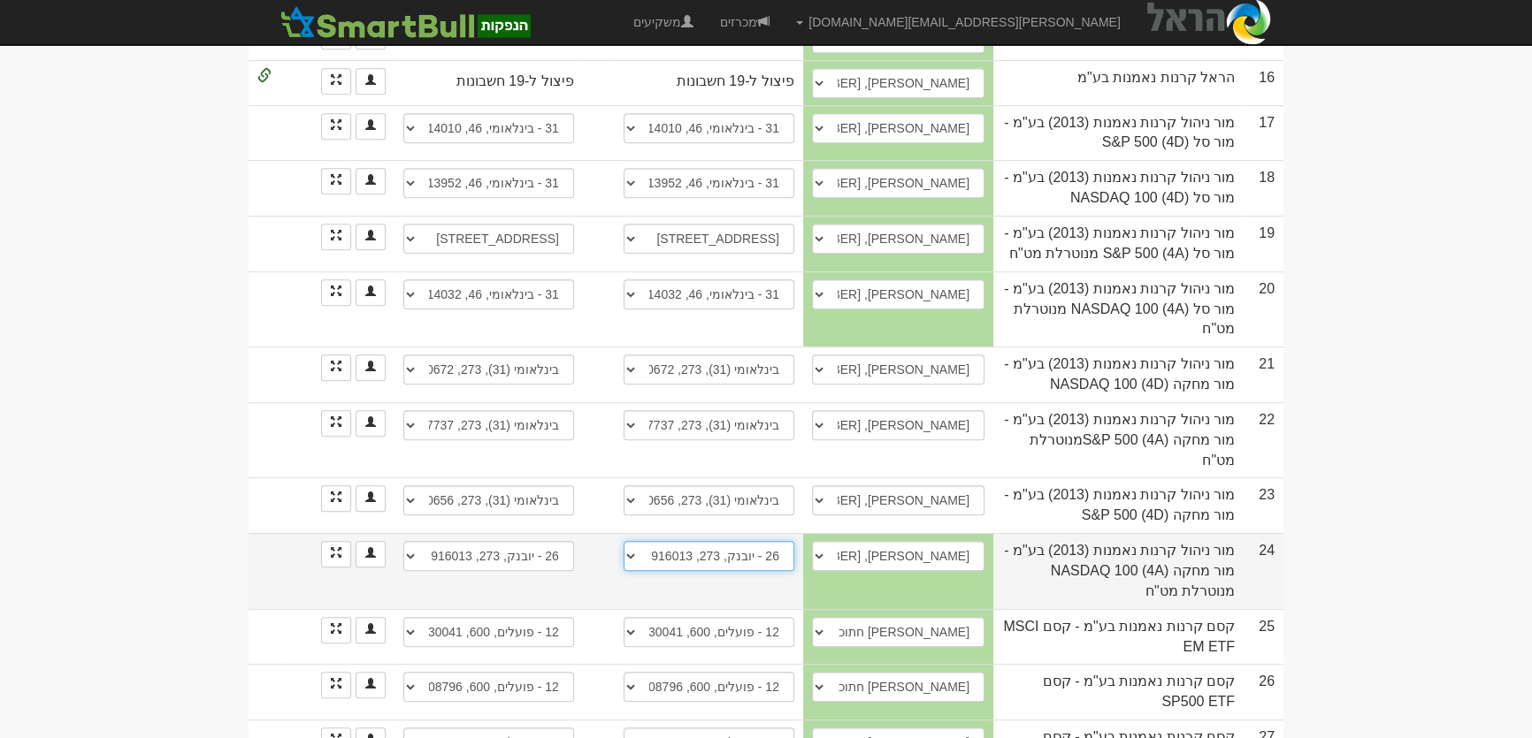
click at [758, 541] on select "26 - יובנק, 273, 916013 חשבון חדש" at bounding box center [708, 556] width 171 height 30
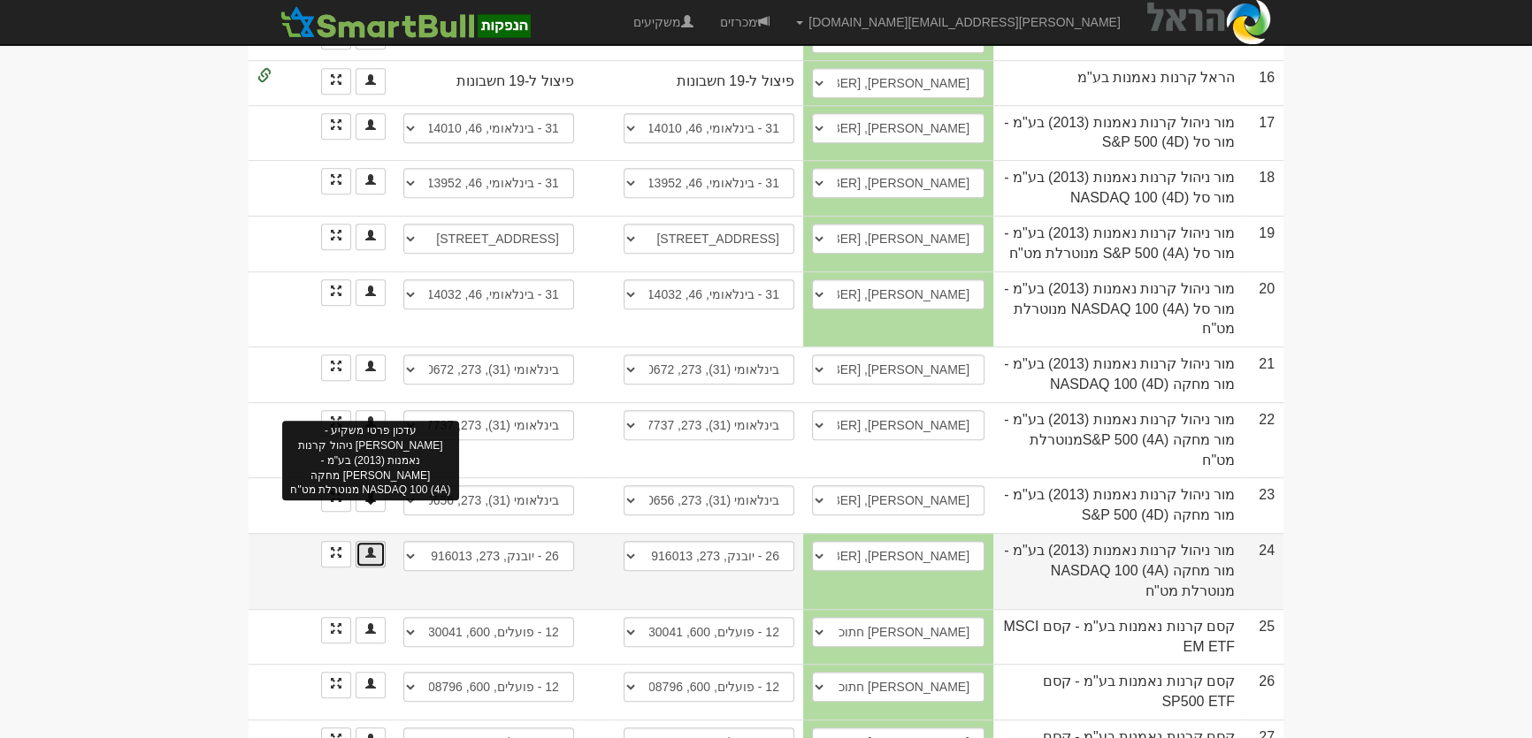
click at [377, 541] on link at bounding box center [371, 554] width 30 height 27
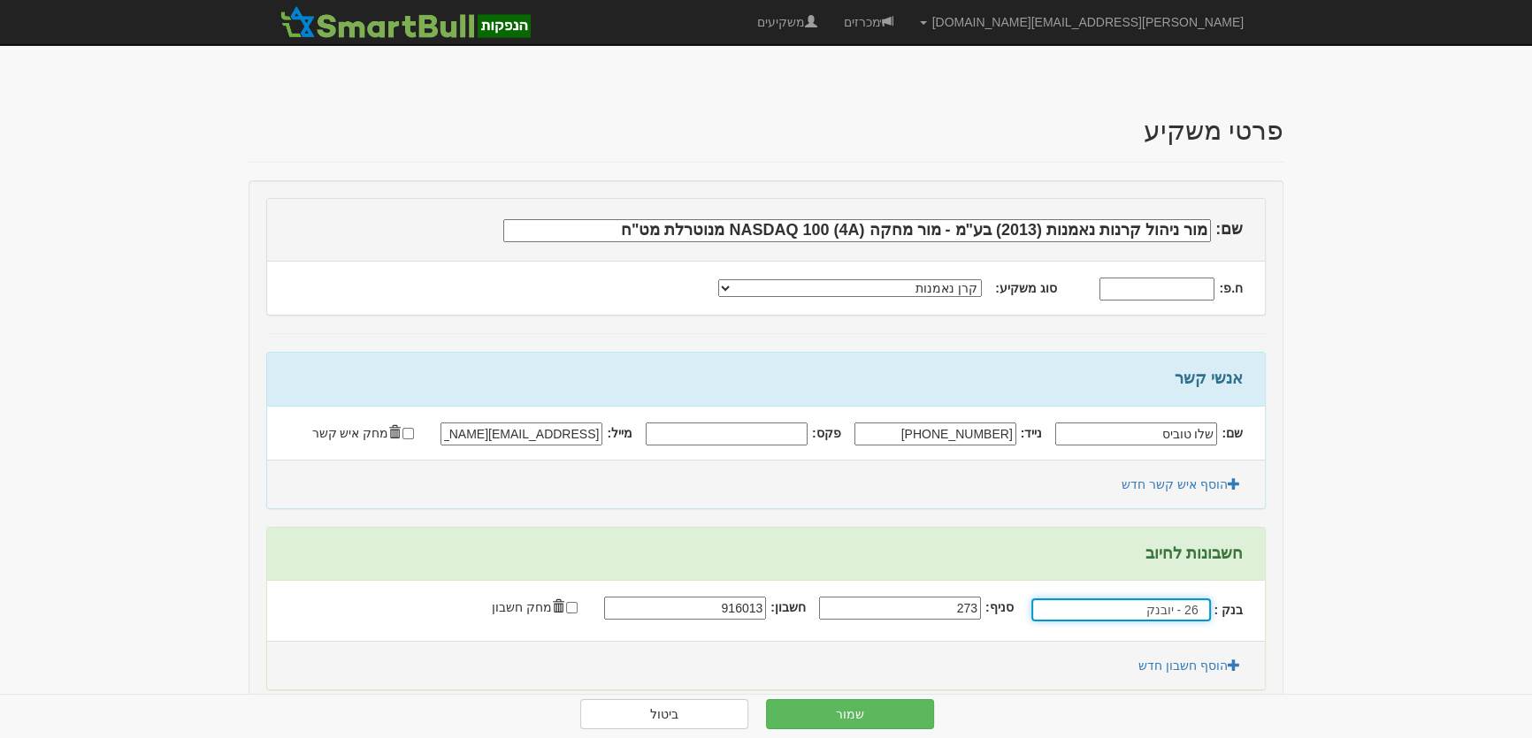
click at [1151, 608] on input "26 - יובנק" at bounding box center [1121, 610] width 180 height 23
click at [1167, 637] on div "בינלאומי ( 31 )" at bounding box center [1106, 641] width 149 height 23
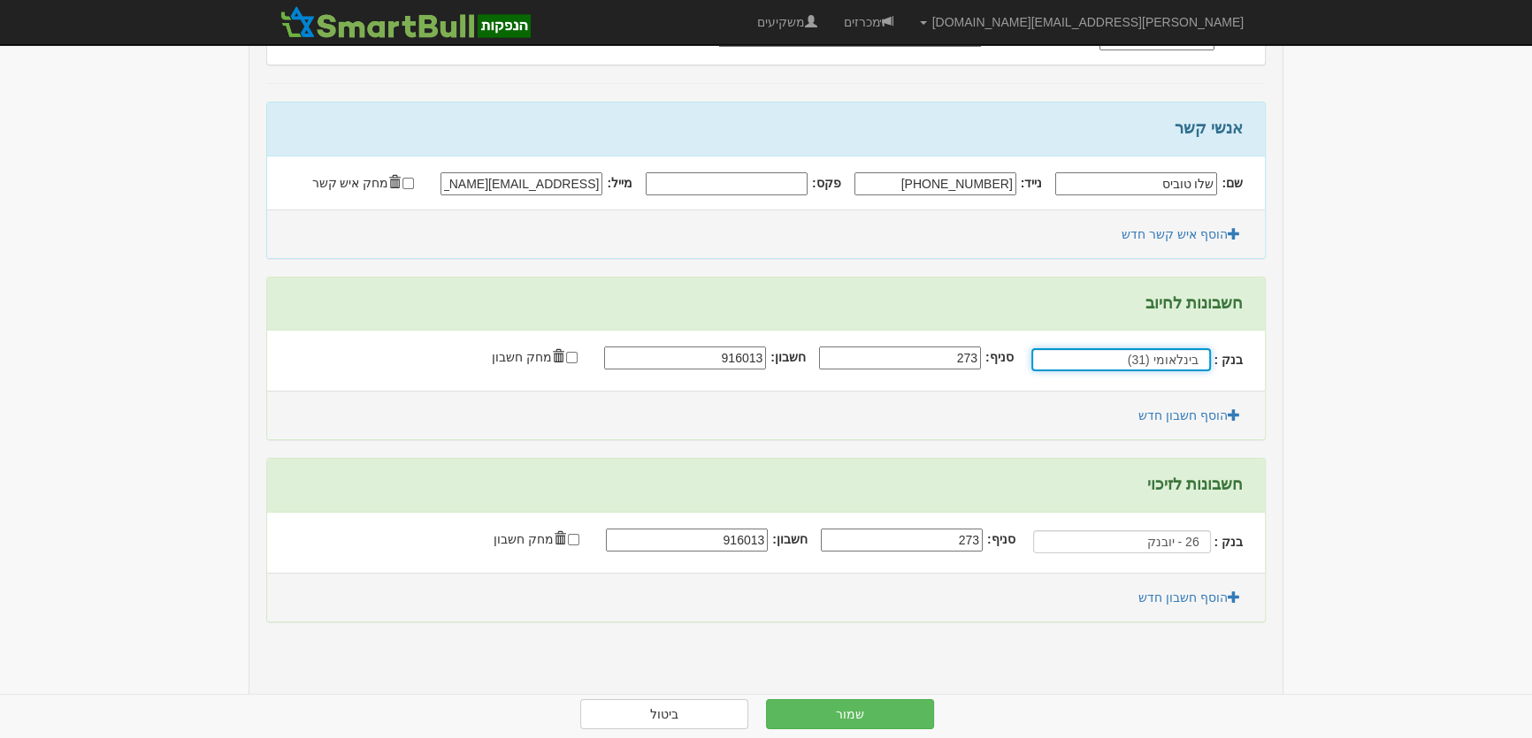
type input "בינלאומי (31)"
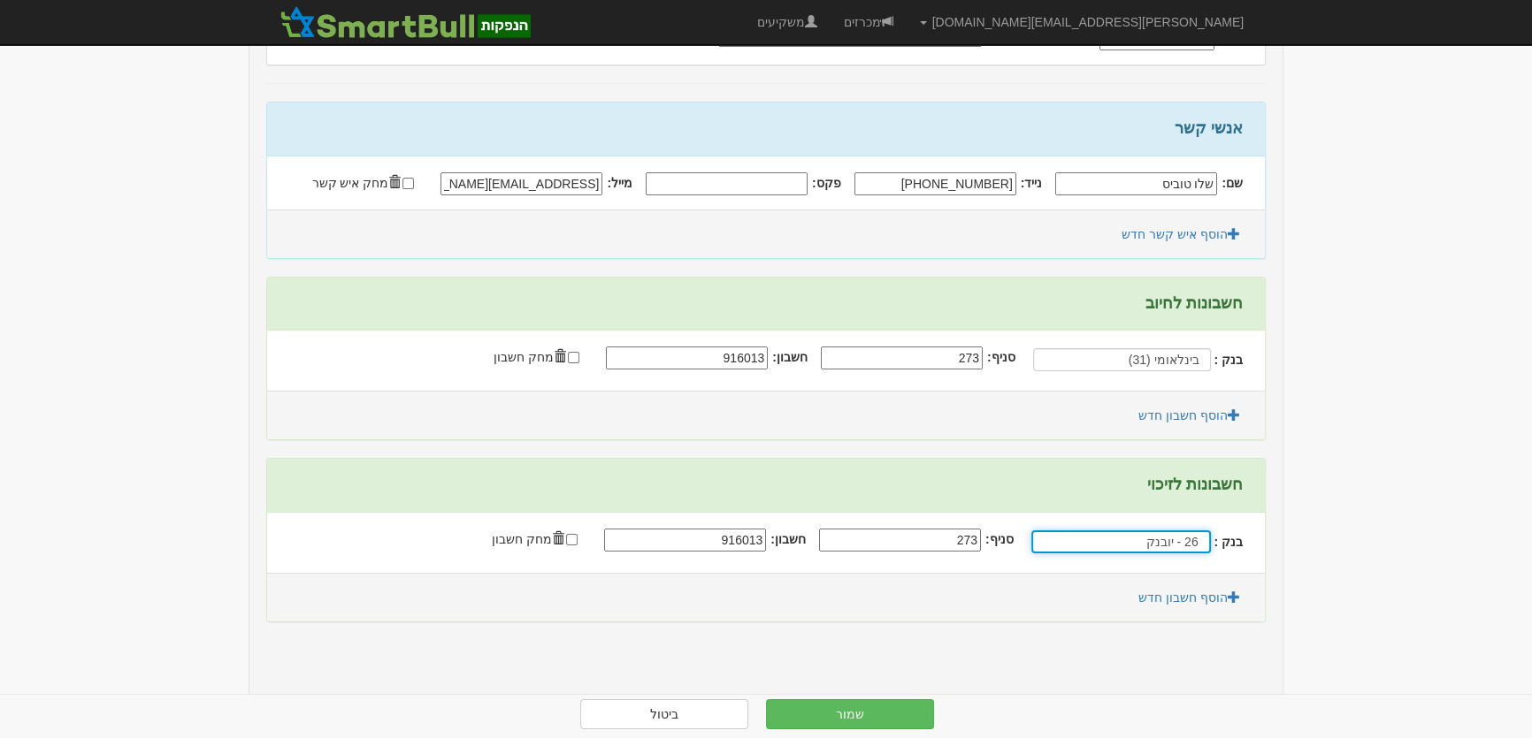
click at [1195, 538] on input "26 - יובנק" at bounding box center [1121, 542] width 180 height 23
drag, startPoint x: 1149, startPoint y: 573, endPoint x: 1140, endPoint y: 574, distance: 8.9
click at [1148, 573] on div "בינלאומי ( 31 )" at bounding box center [1106, 573] width 149 height 23
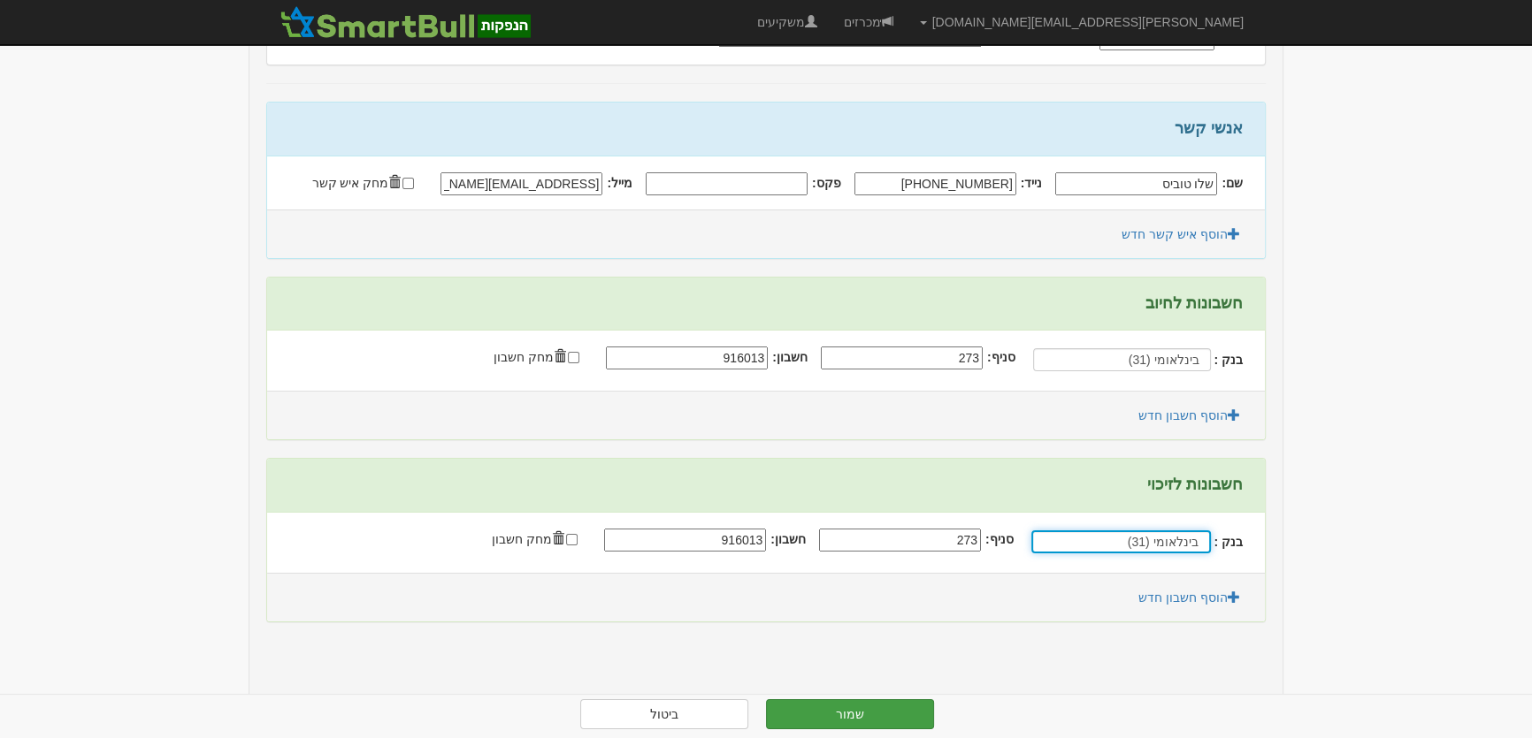
type input "בינלאומי (31)"
click at [861, 717] on button "שמור" at bounding box center [850, 715] width 168 height 30
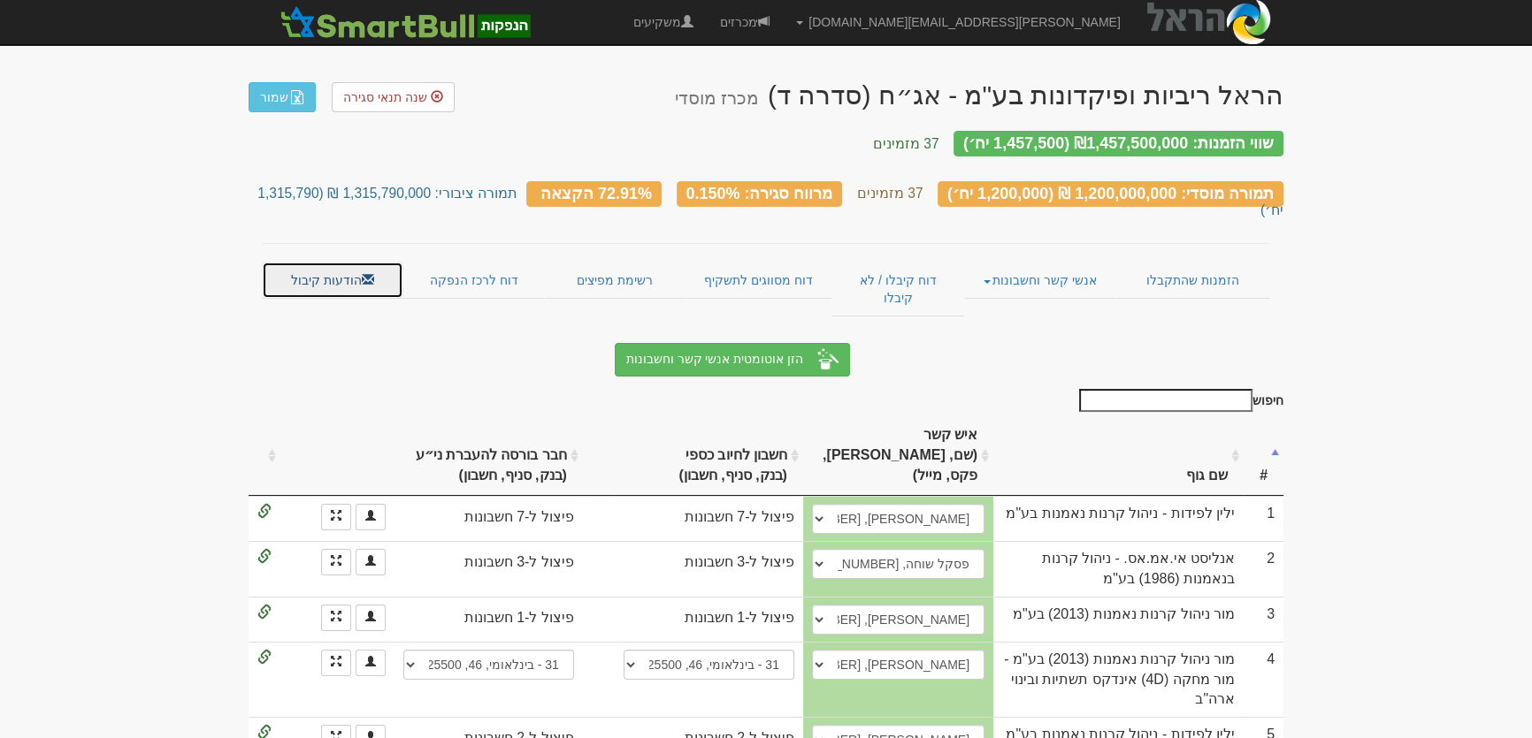
click at [295, 262] on link "הודעות קיבול" at bounding box center [333, 280] width 142 height 37
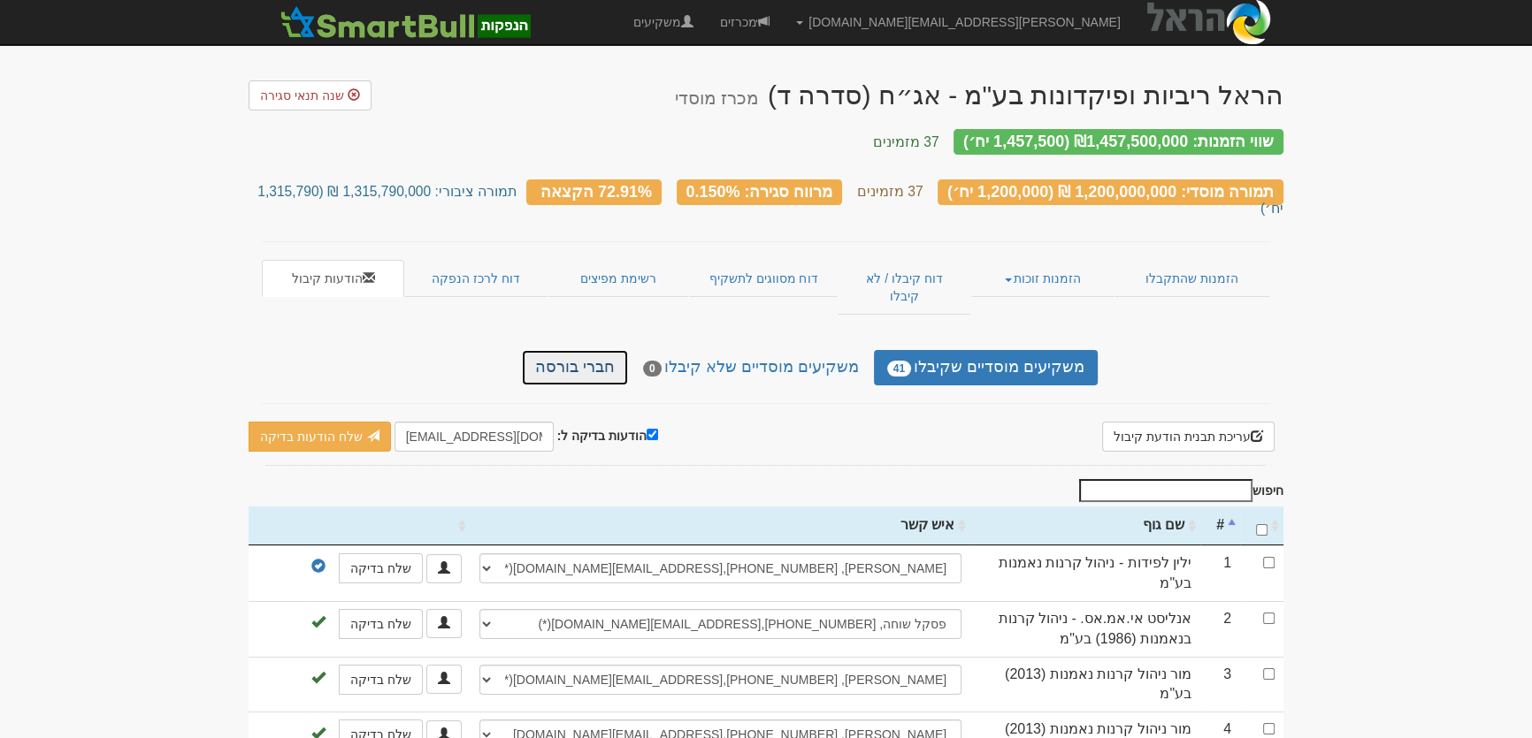
click at [590, 350] on link "חברי בורסה" at bounding box center [575, 367] width 106 height 35
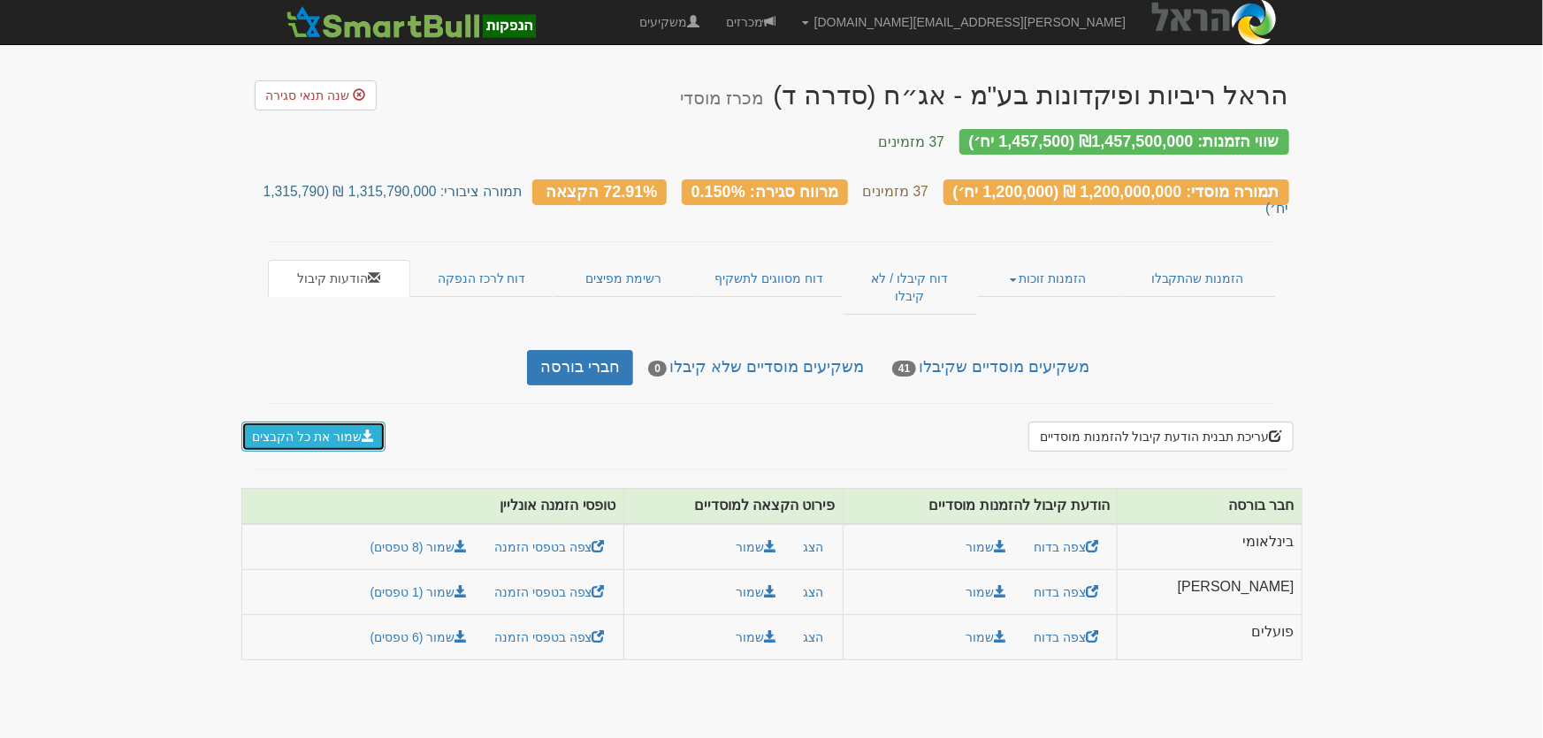
click at [283, 422] on button "שמור את כל הקבצים" at bounding box center [313, 437] width 145 height 30
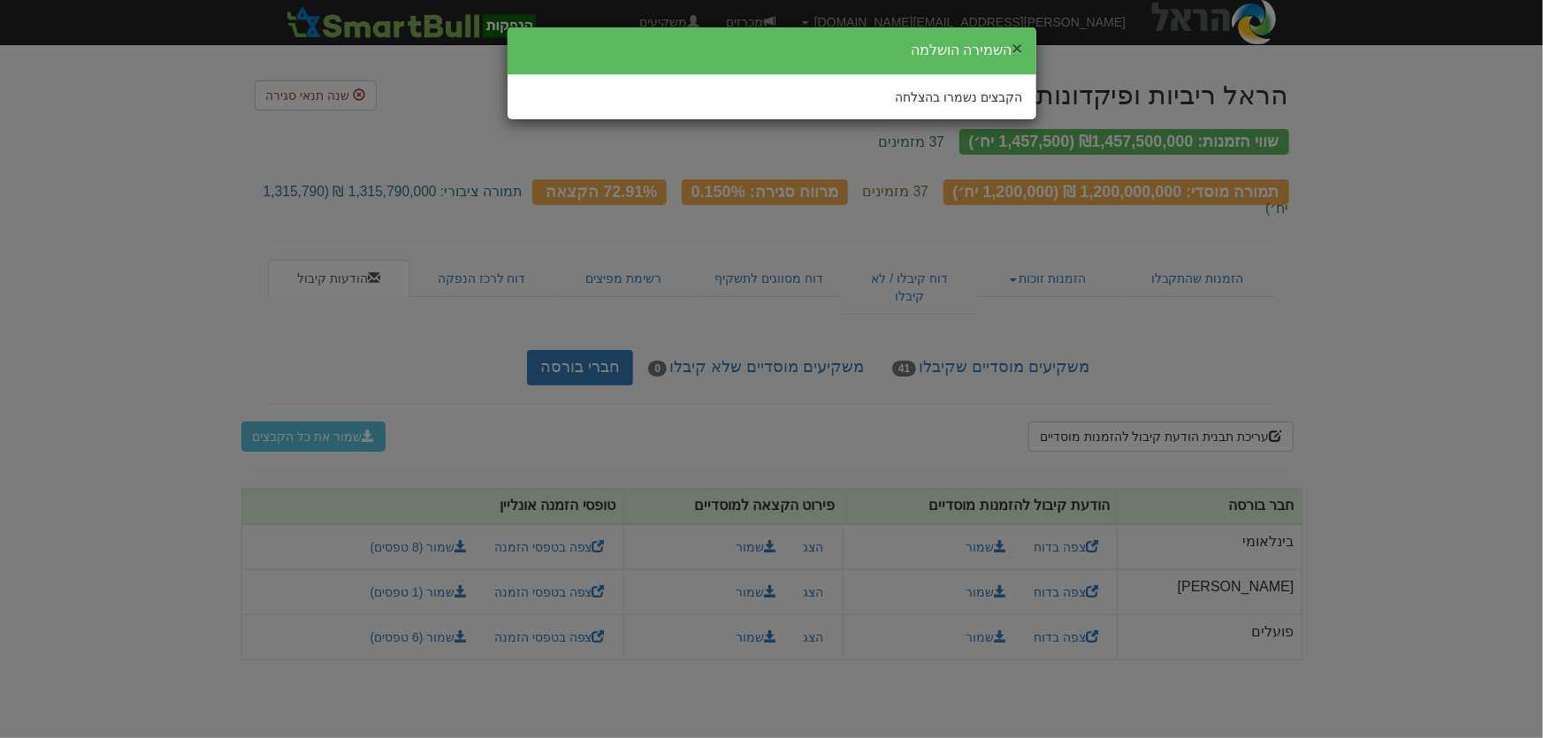
click at [1015, 42] on button "×" at bounding box center [1017, 48] width 11 height 19
